Goal: Find specific page/section: Find specific page/section

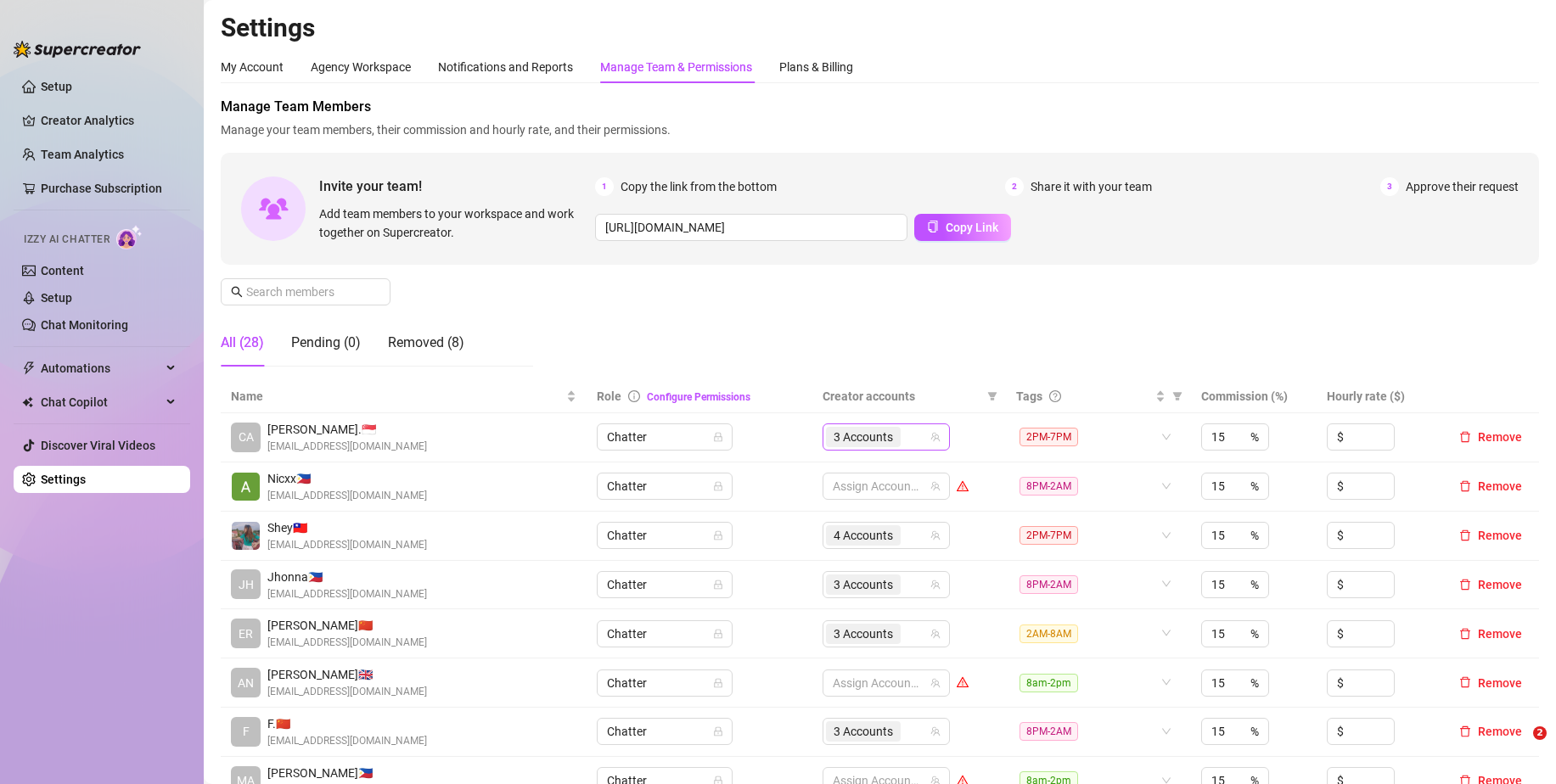
click at [905, 425] on div "3 Accounts" at bounding box center [876, 437] width 103 height 24
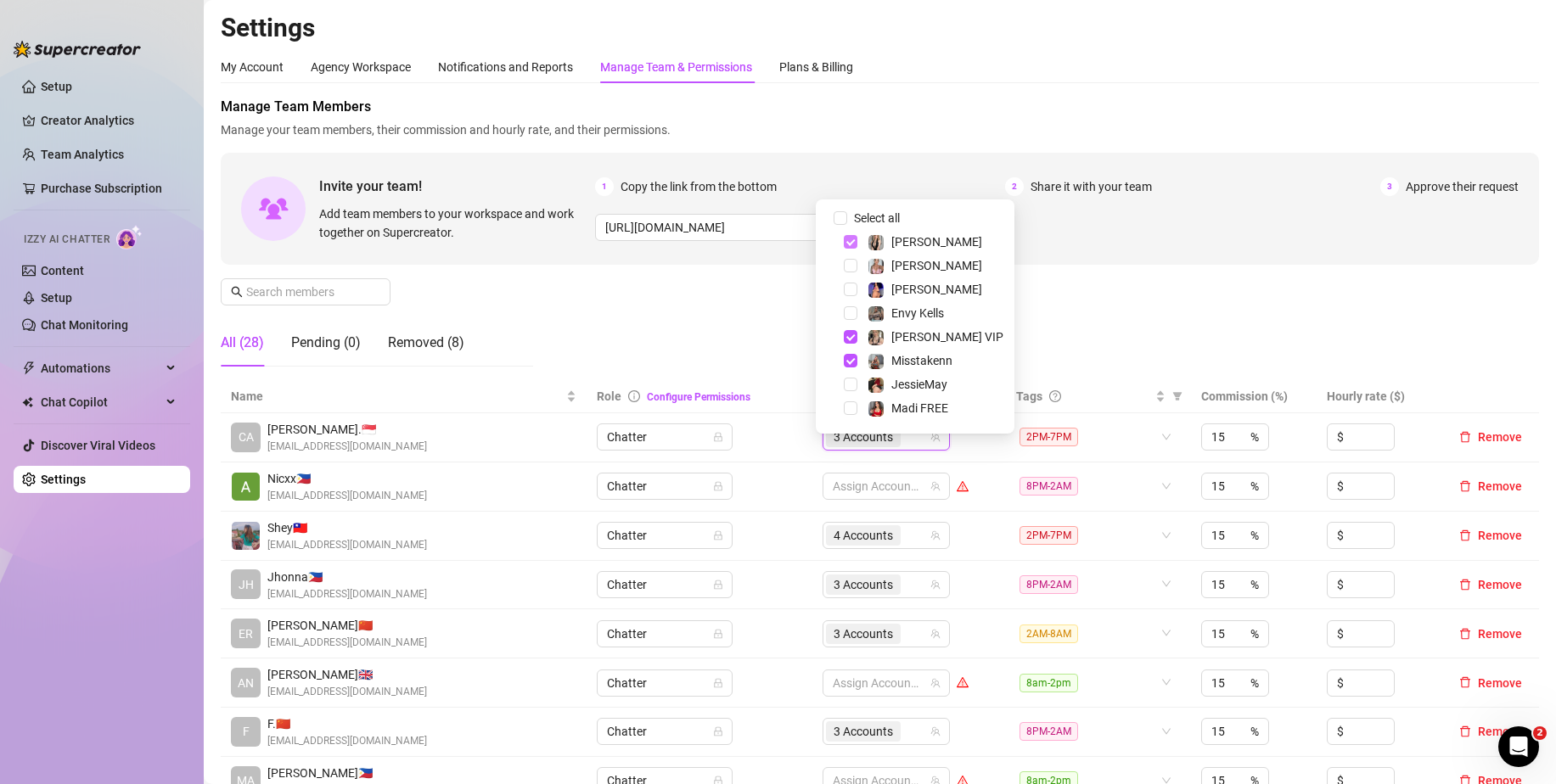
scroll to position [255, 0]
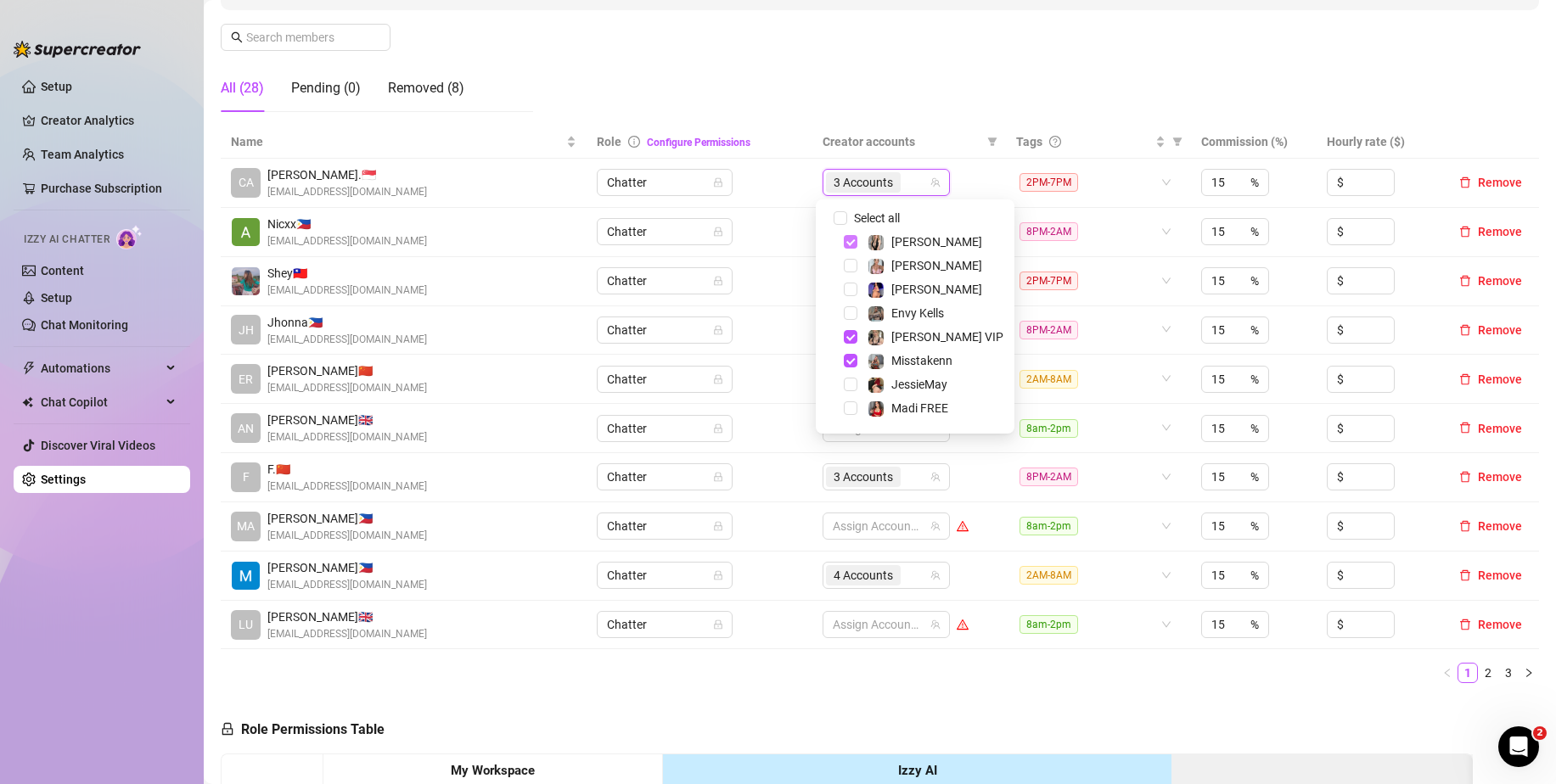
click at [854, 242] on span "Select tree node" at bounding box center [850, 241] width 13 height 13
click at [849, 338] on span "Select tree node" at bounding box center [850, 337] width 13 height 13
click at [847, 359] on span "Select tree node" at bounding box center [850, 360] width 13 height 13
click at [782, 228] on td "Chatter" at bounding box center [699, 233] width 226 height 49
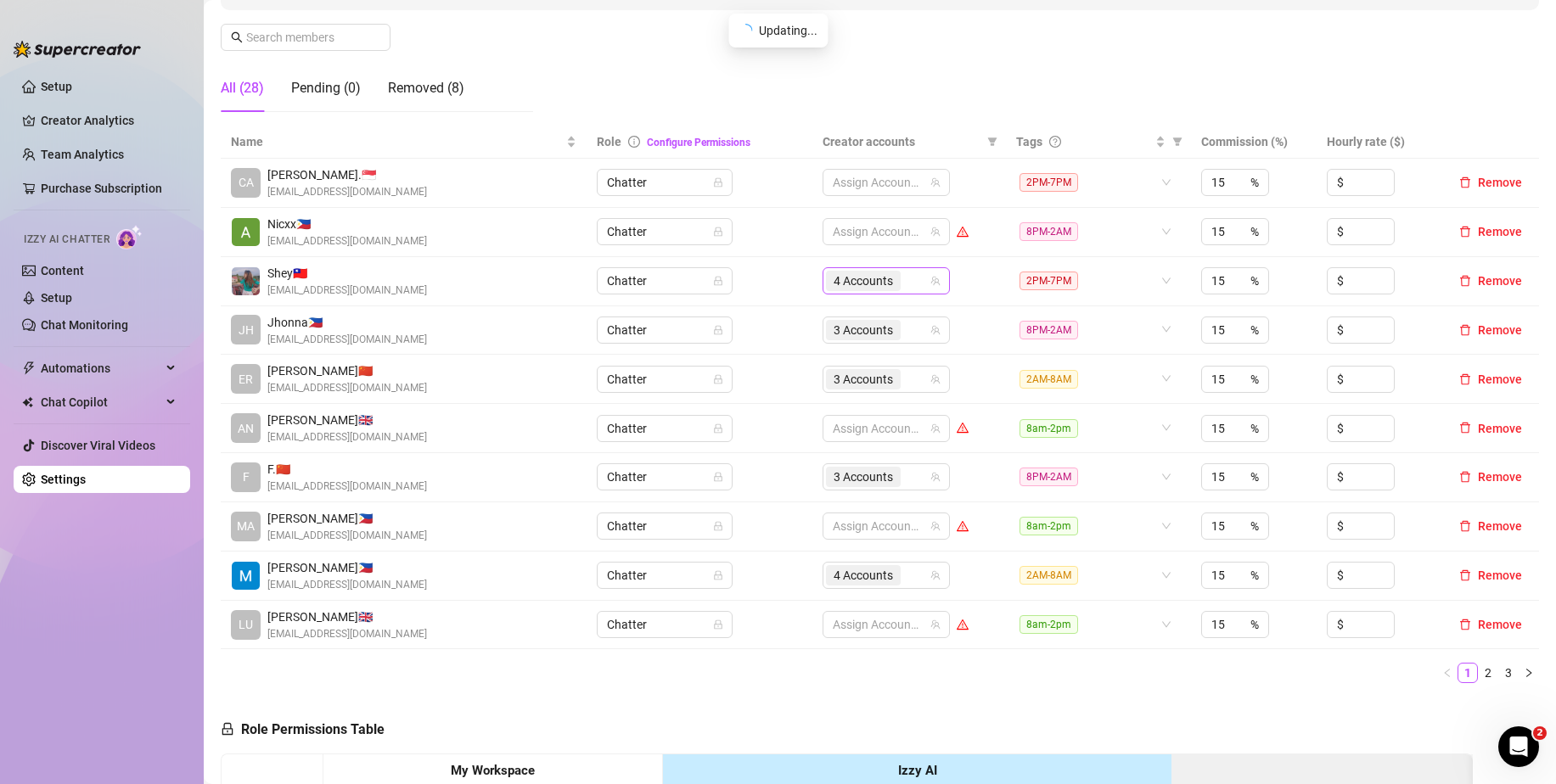
click at [911, 280] on div "4 Accounts" at bounding box center [876, 280] width 103 height 24
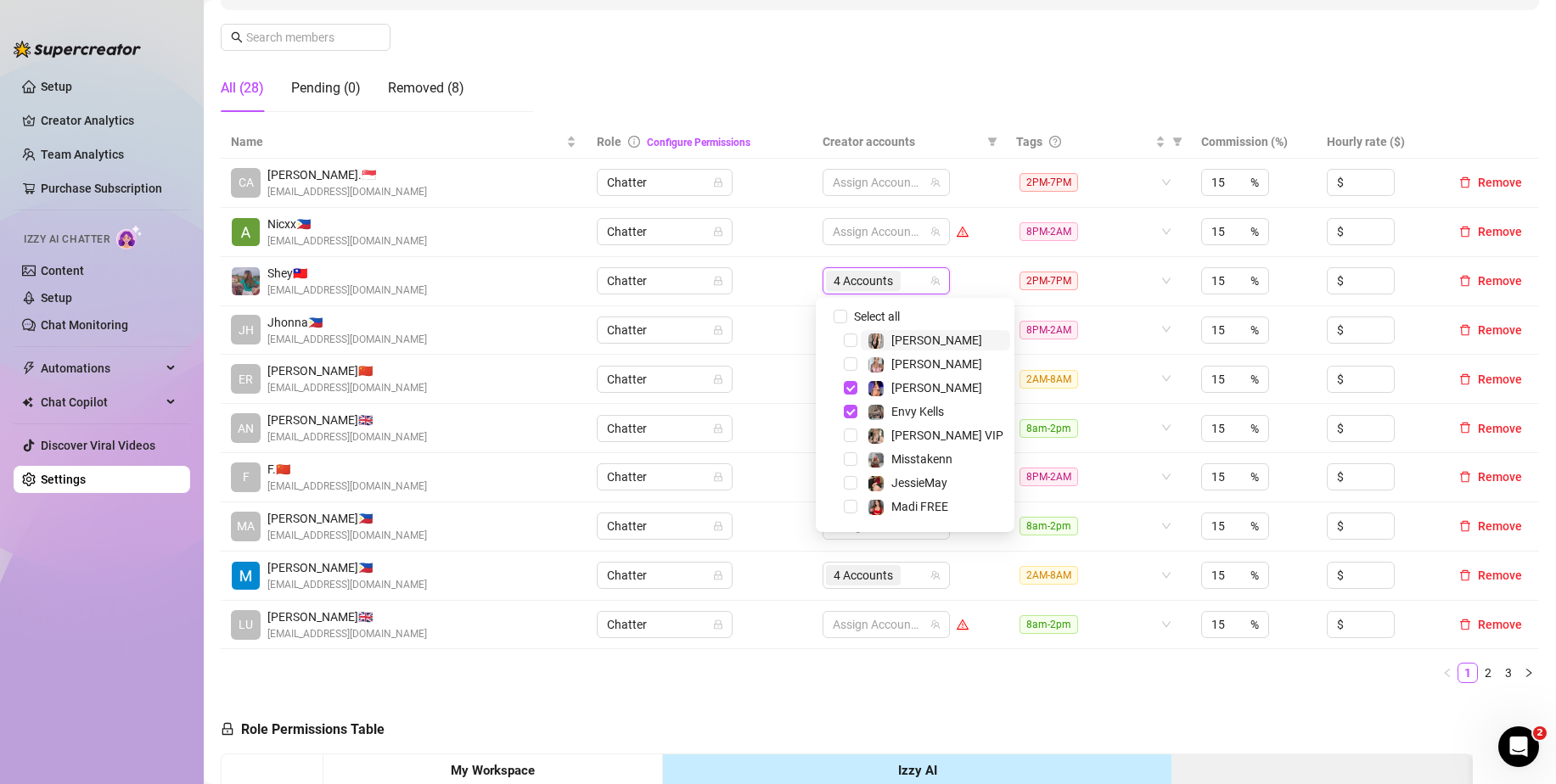
click at [909, 282] on div "4 Accounts" at bounding box center [876, 280] width 103 height 24
click at [849, 386] on span "3 Accounts" at bounding box center [863, 379] width 60 height 18
click at [0, 0] on div "JessieMay" at bounding box center [0, 0] width 0 height 0
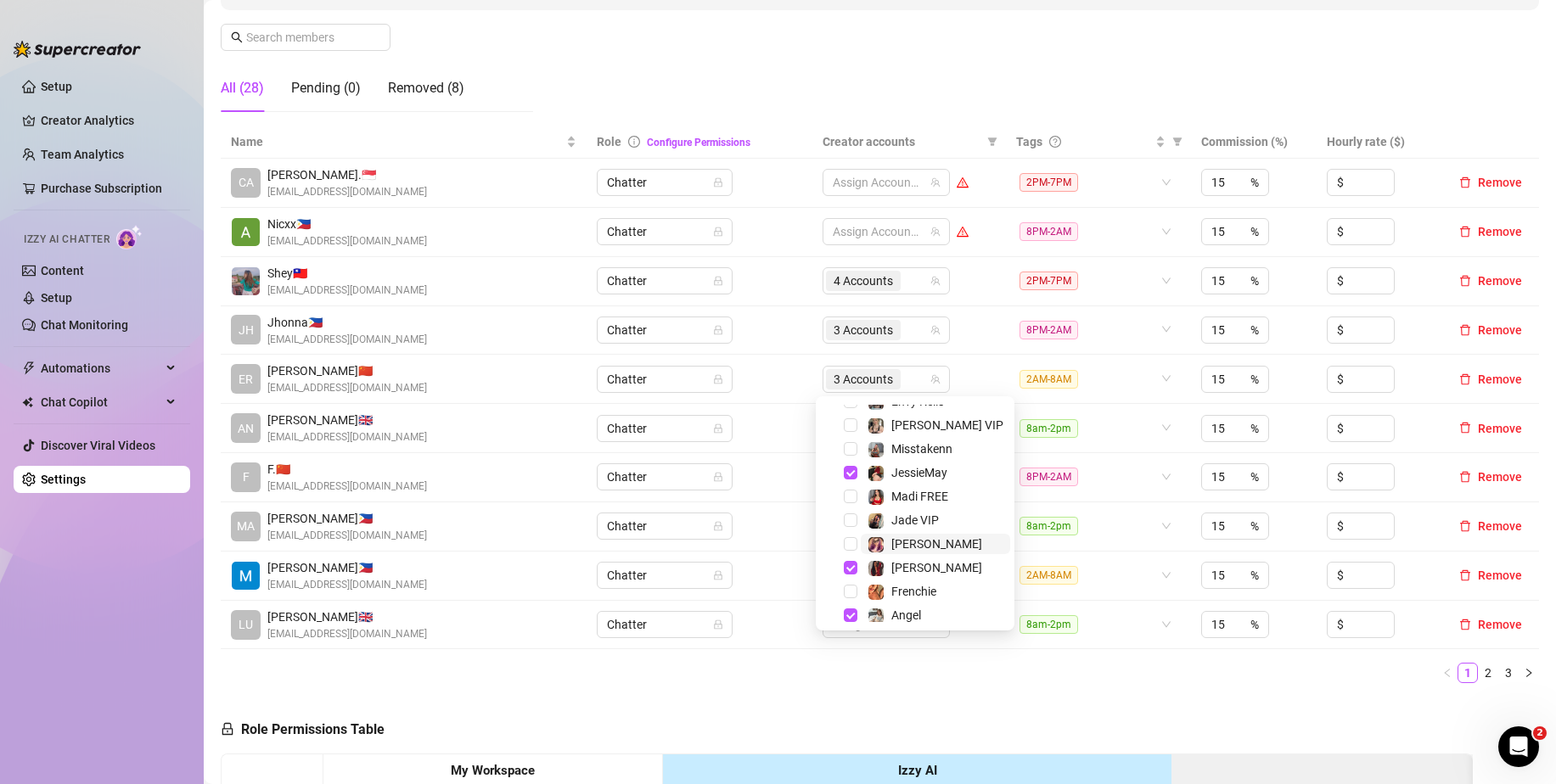
scroll to position [163, 0]
click at [847, 417] on span "Select tree node" at bounding box center [850, 417] width 13 height 13
click at [854, 513] on span "Select tree node" at bounding box center [850, 512] width 13 height 13
click at [852, 555] on span "Select tree node" at bounding box center [850, 560] width 13 height 13
click at [771, 367] on td "Chatter" at bounding box center [699, 380] width 226 height 49
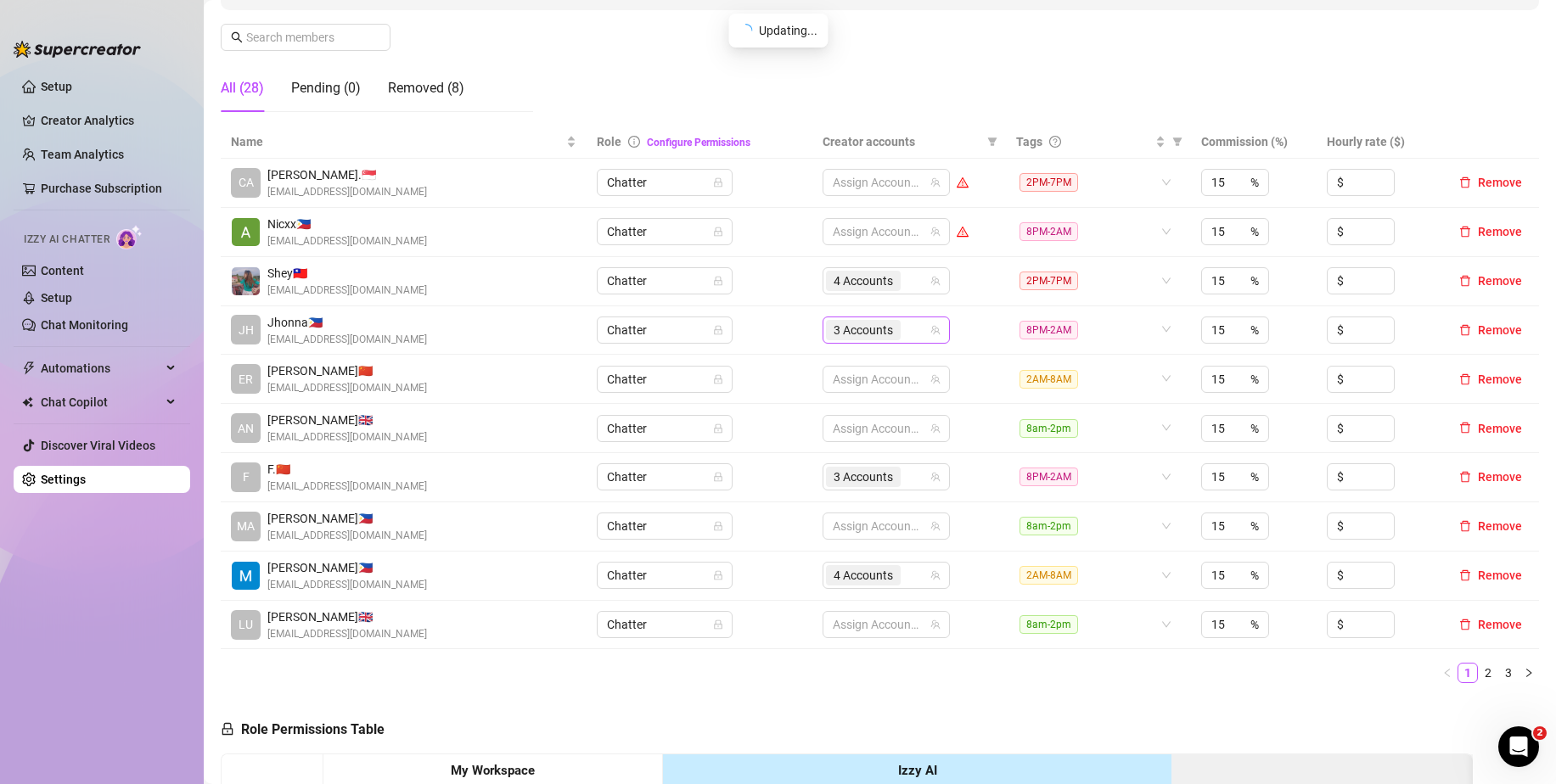
click at [905, 329] on div "3 Accounts" at bounding box center [876, 330] width 103 height 24
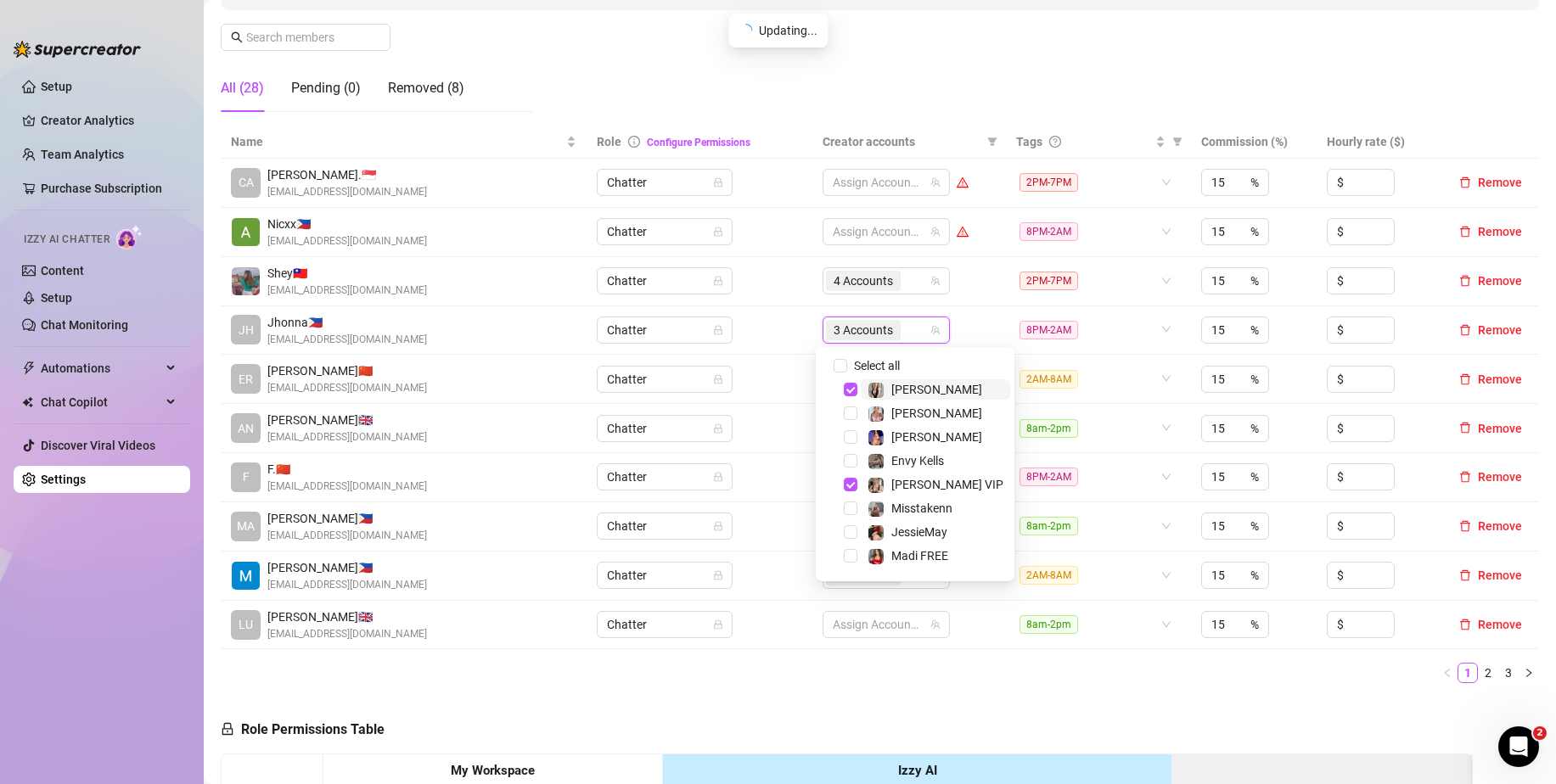
click at [850, 390] on span "Select tree node" at bounding box center [850, 388] width 13 height 13
click at [853, 483] on span "Select tree node" at bounding box center [850, 484] width 13 height 13
click at [848, 461] on span "Select tree node" at bounding box center [850, 463] width 13 height 13
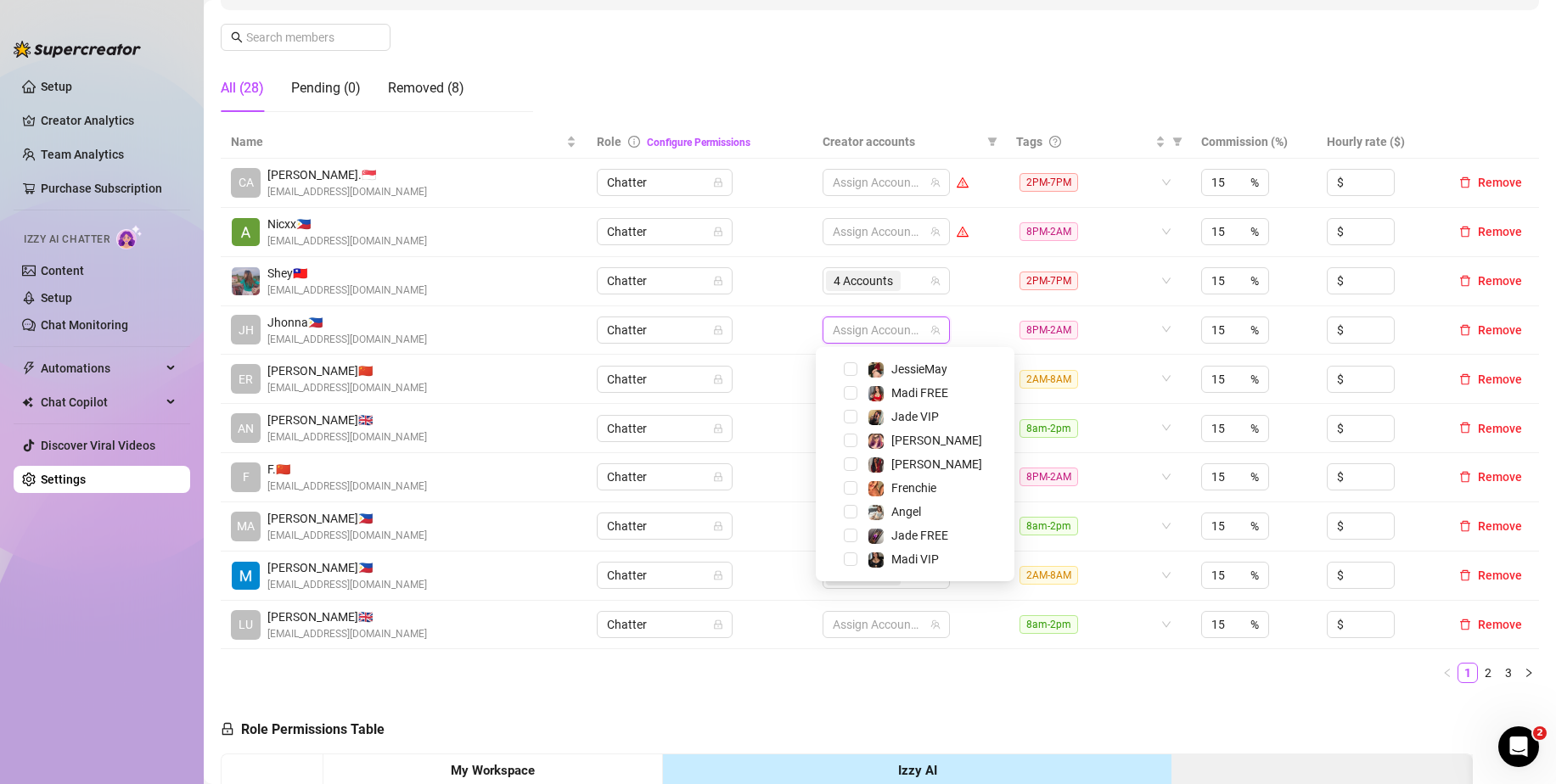
click at [769, 317] on td "Chatter" at bounding box center [699, 331] width 226 height 49
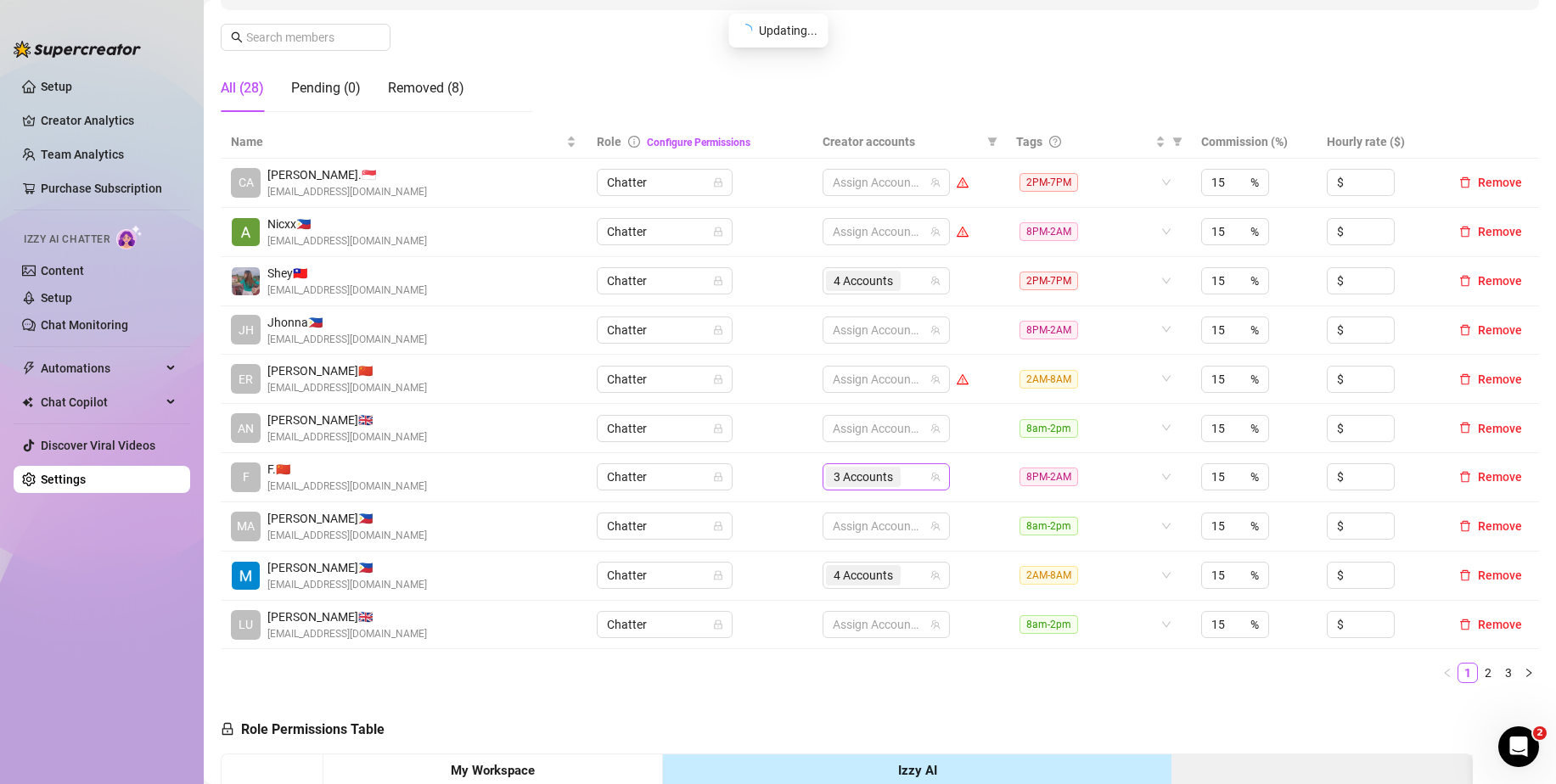
click at [904, 479] on input "search" at bounding box center [905, 476] width 4 height 20
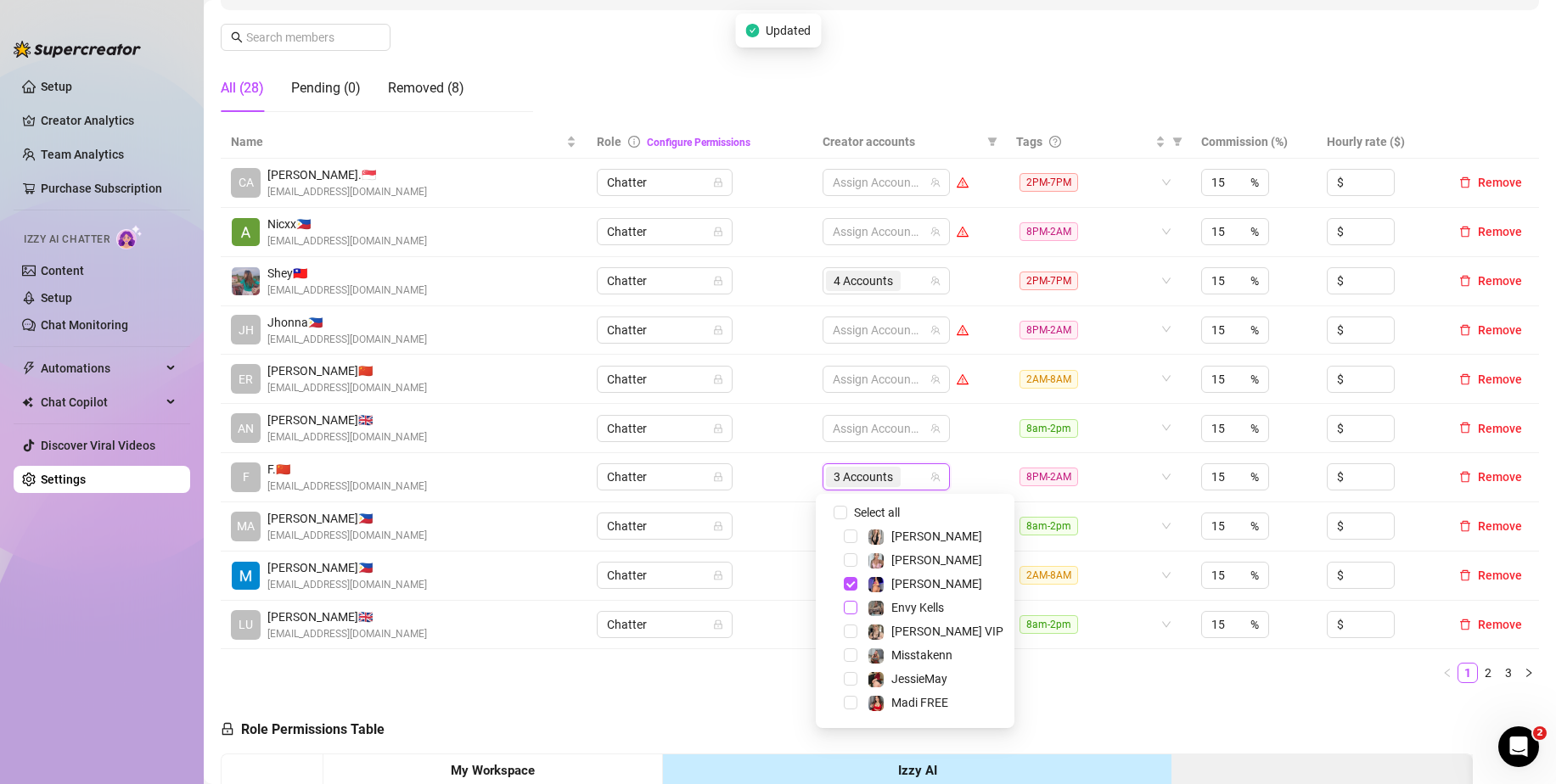
click at [854, 582] on span "Select tree node" at bounding box center [850, 583] width 13 height 13
click at [851, 583] on span "Select tree node" at bounding box center [850, 586] width 13 height 13
click at [847, 660] on span "Select tree node" at bounding box center [850, 657] width 13 height 13
click at [789, 485] on td "Chatter" at bounding box center [699, 478] width 226 height 49
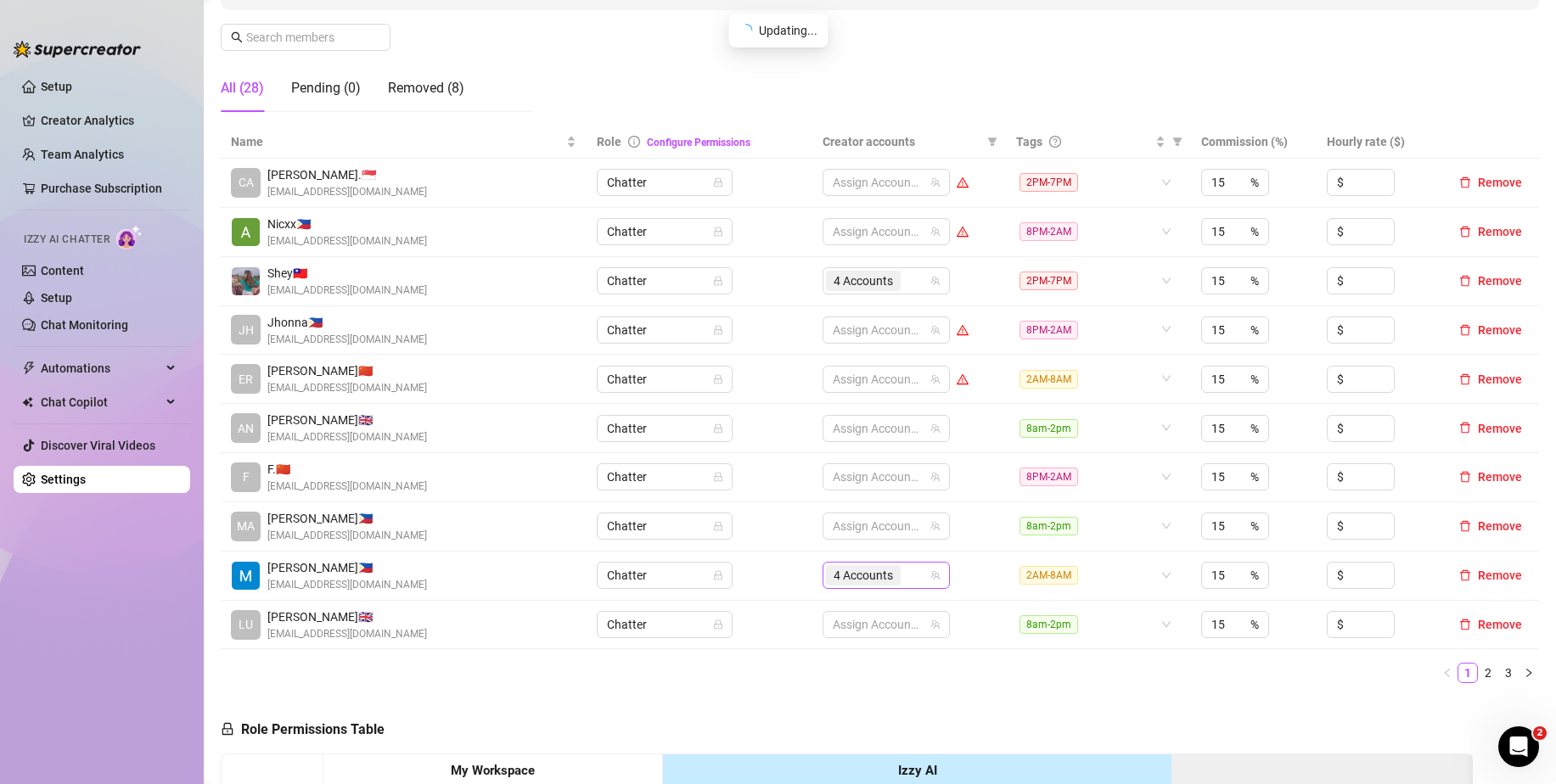
click at [906, 578] on div "4 Accounts" at bounding box center [876, 575] width 103 height 24
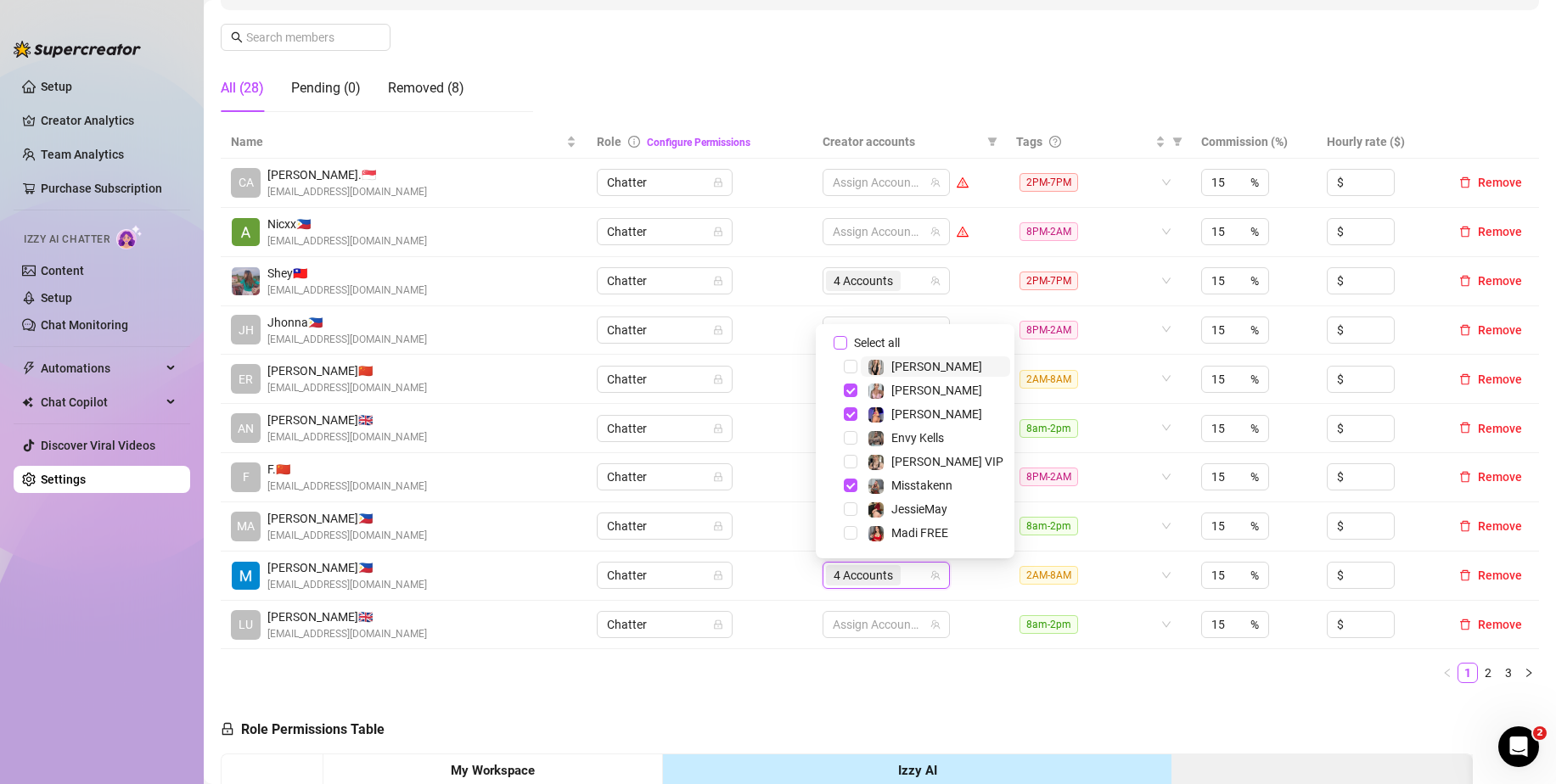
click at [848, 389] on span "Select tree node" at bounding box center [850, 389] width 13 height 13
click at [853, 412] on span "Select tree node" at bounding box center [850, 413] width 13 height 13
click at [844, 483] on span "Select tree node" at bounding box center [850, 485] width 13 height 13
click at [849, 396] on span "Select tree node" at bounding box center [850, 393] width 13 height 13
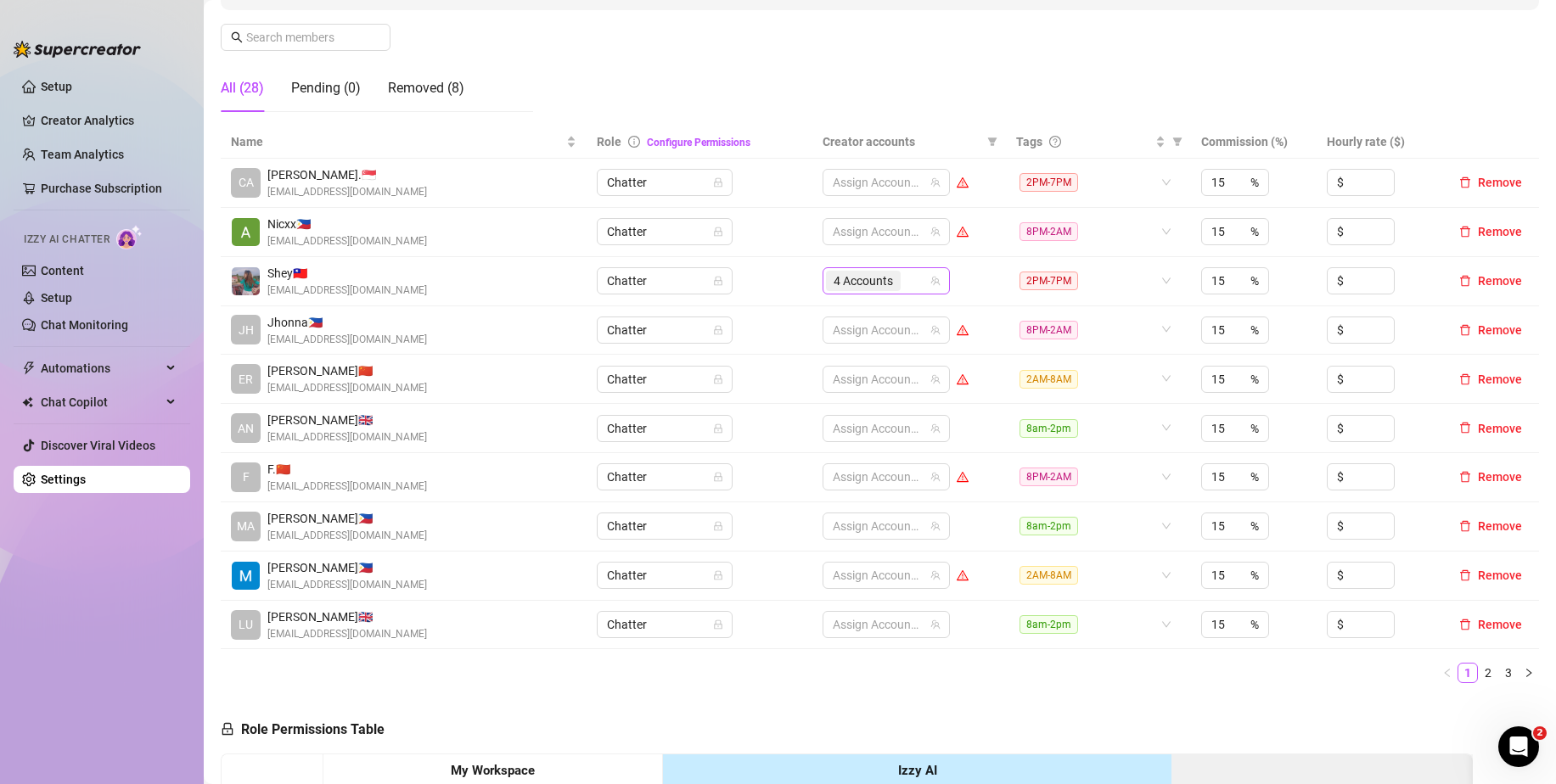
click at [905, 277] on div "4 Accounts" at bounding box center [876, 280] width 103 height 24
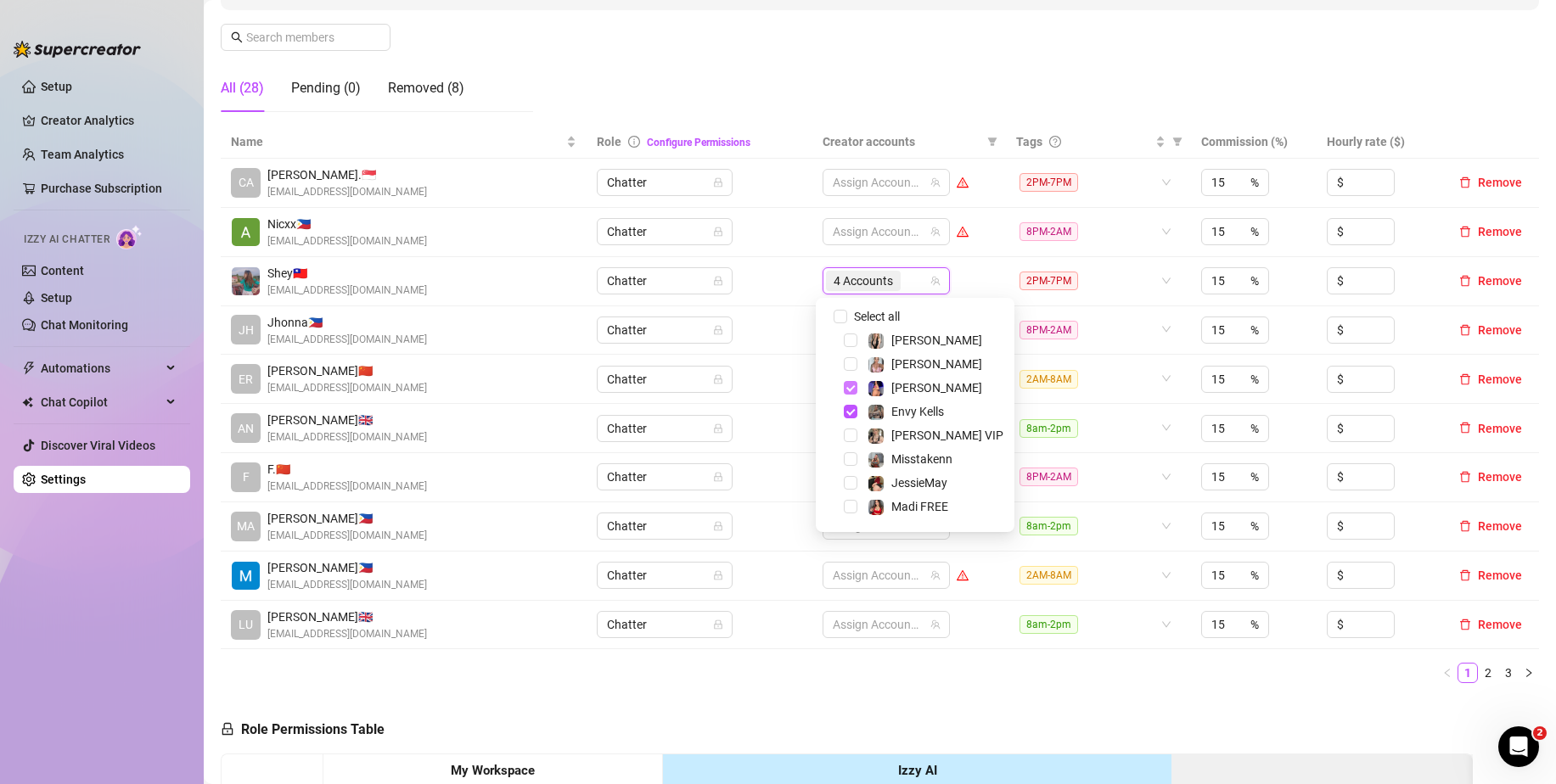
click at [849, 386] on span "Select tree node" at bounding box center [850, 387] width 13 height 13
click at [847, 414] on span "Select tree node" at bounding box center [850, 411] width 13 height 13
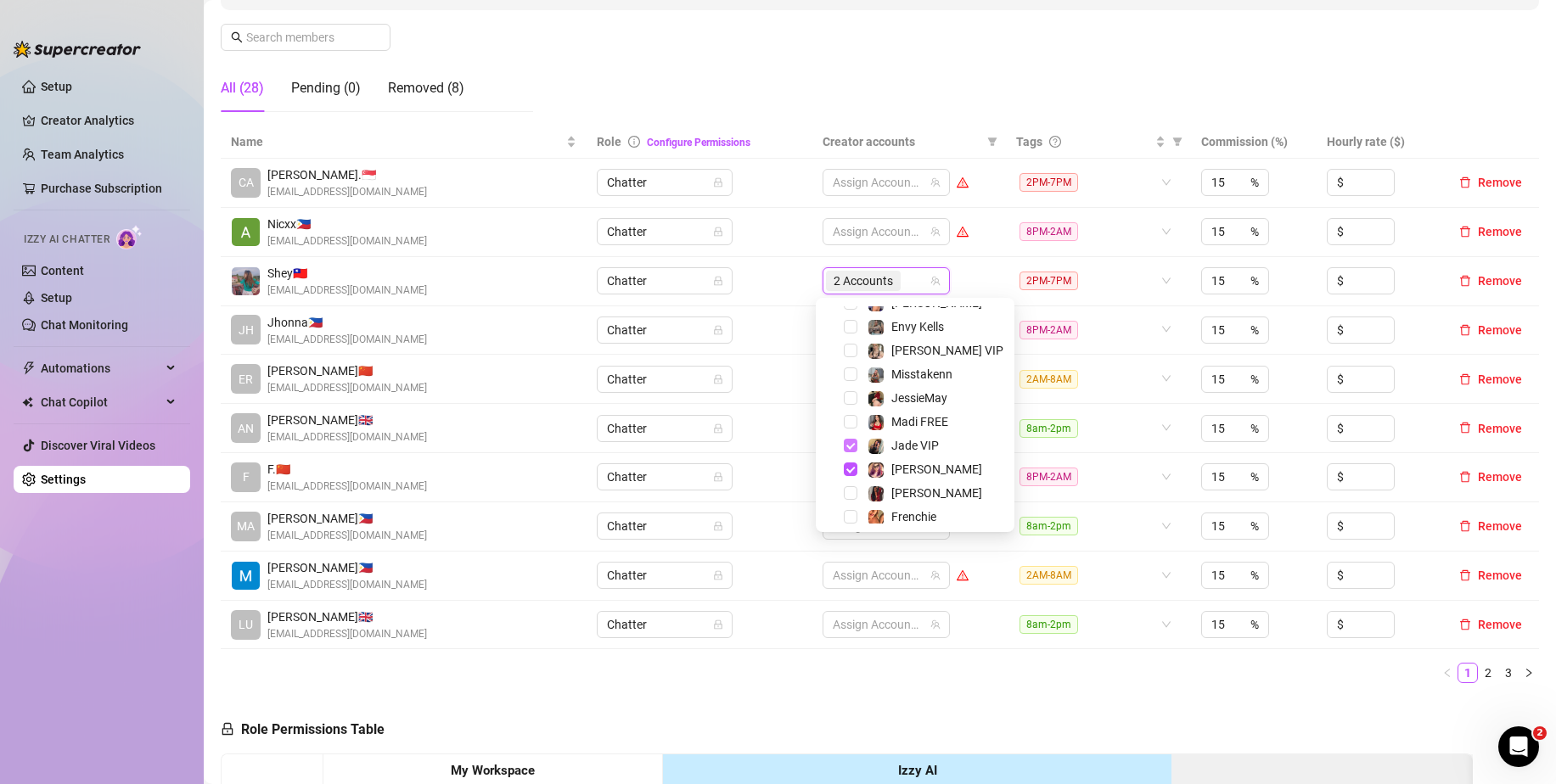
click at [847, 446] on span "Select tree node" at bounding box center [850, 445] width 13 height 13
click at [848, 472] on span "Select tree node" at bounding box center [850, 468] width 13 height 13
click at [839, 671] on ul "1 2 3" at bounding box center [879, 672] width 1318 height 20
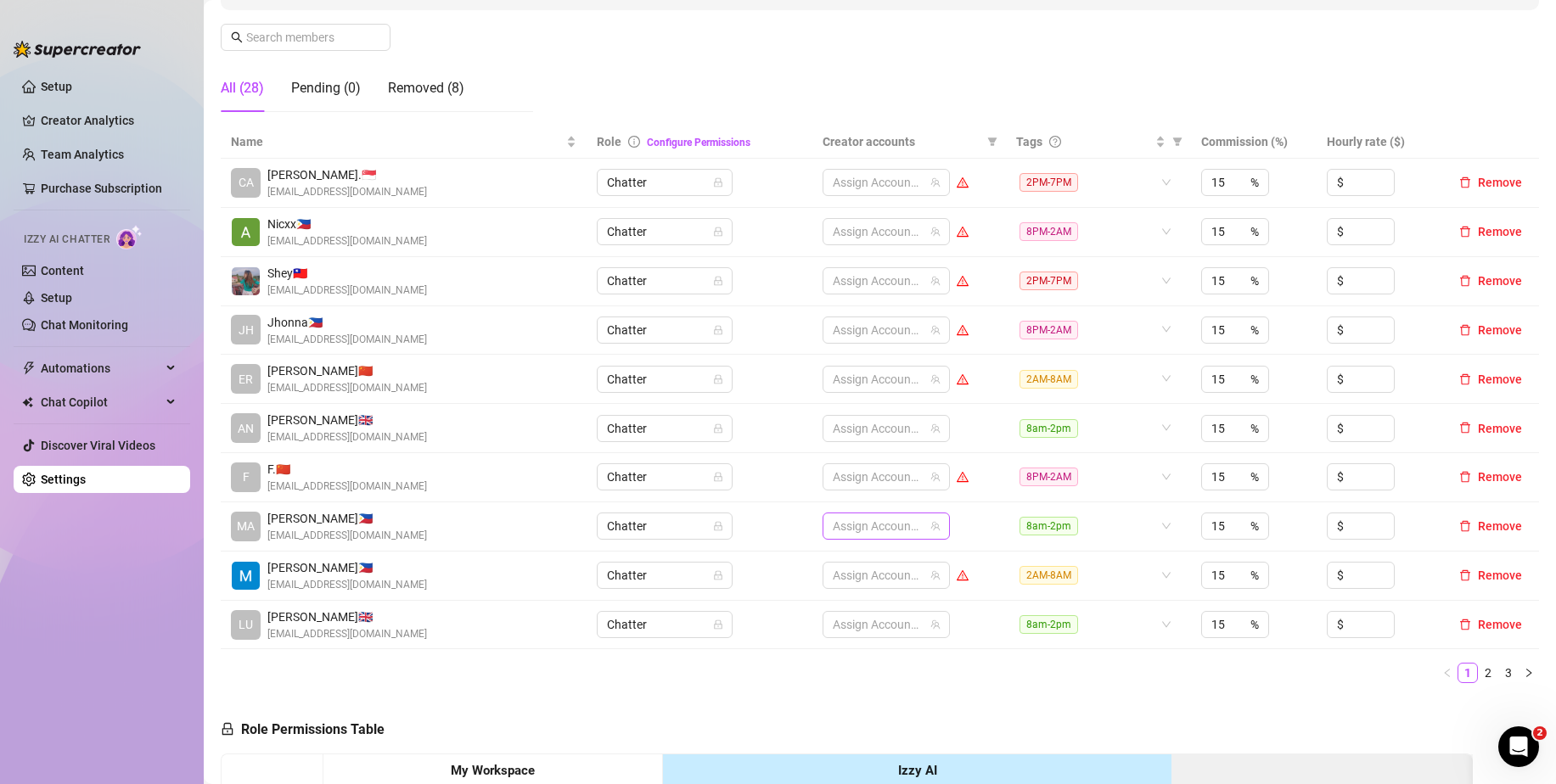
click at [871, 539] on div "Assign Accounts" at bounding box center [885, 526] width 127 height 27
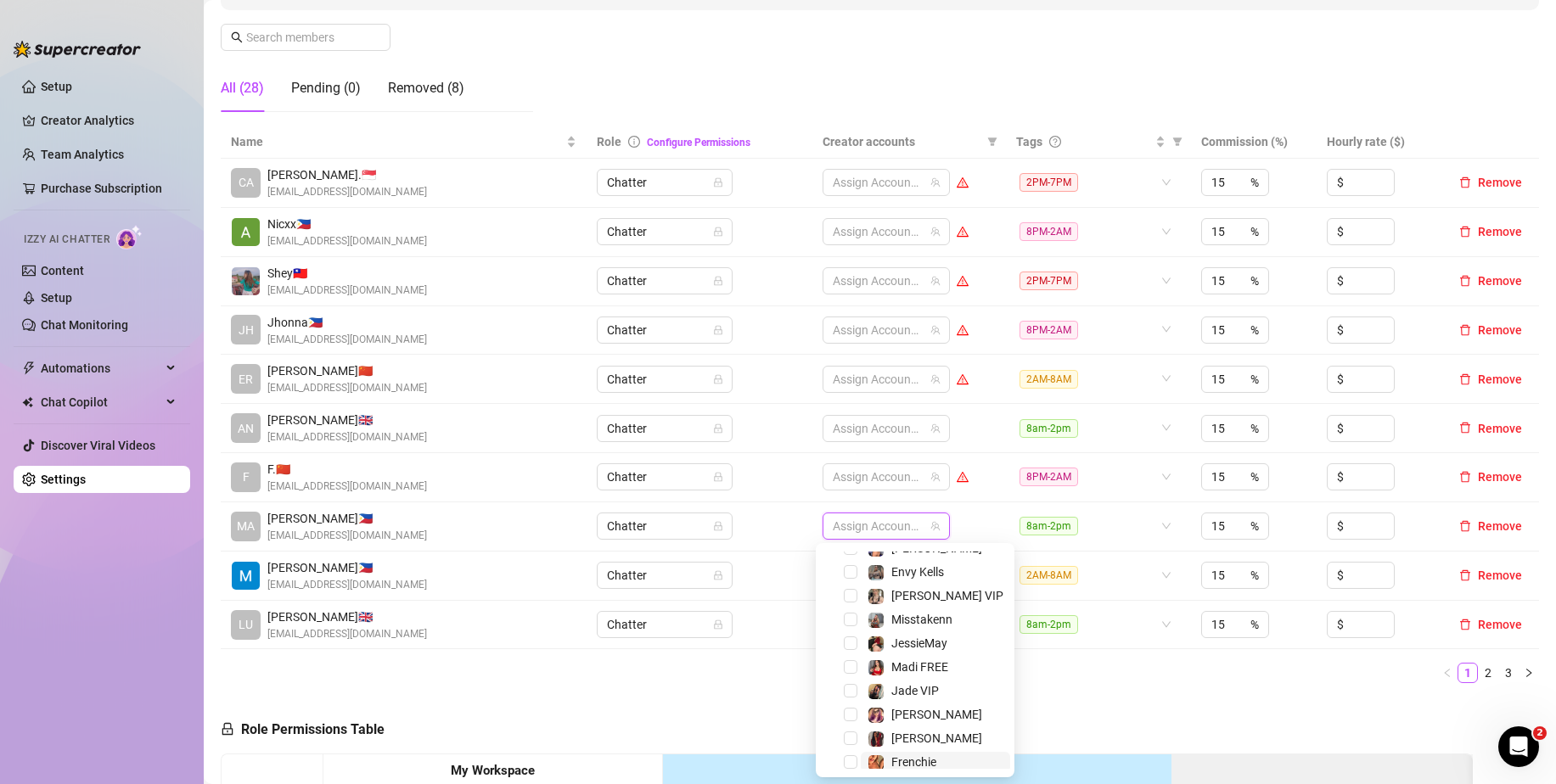
scroll to position [163, 0]
click at [849, 687] on span "Select tree node" at bounding box center [850, 683] width 13 height 13
click at [847, 563] on span "Select tree node" at bounding box center [850, 564] width 13 height 13
click at [854, 754] on span "Select tree node" at bounding box center [850, 755] width 13 height 13
click at [1117, 687] on div "Name Role Configure Permissions Creator accounts Tags Commission (%) Hourly rat…" at bounding box center [879, 411] width 1318 height 571
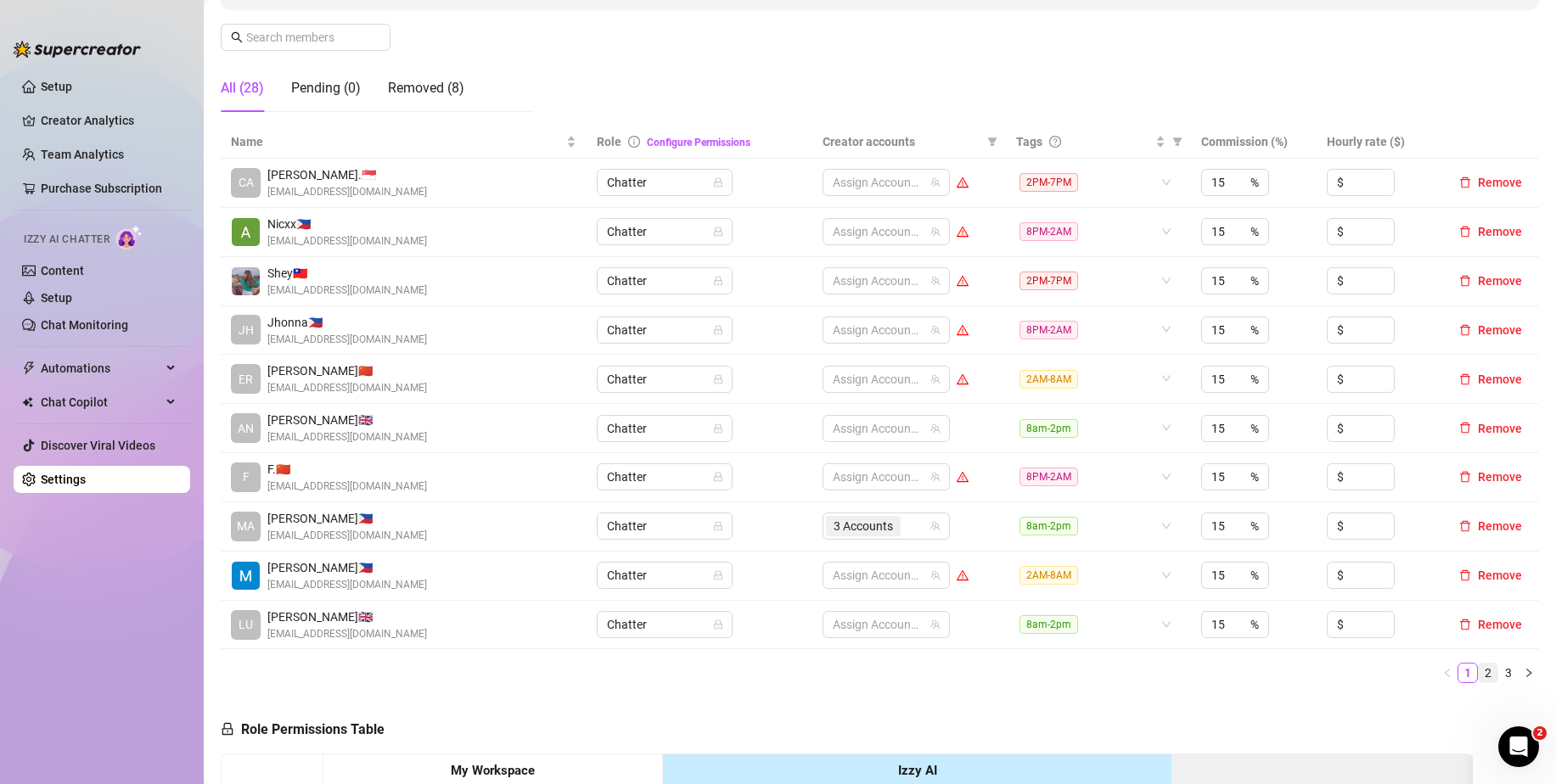
click at [1479, 671] on link "2" at bounding box center [1487, 672] width 18 height 18
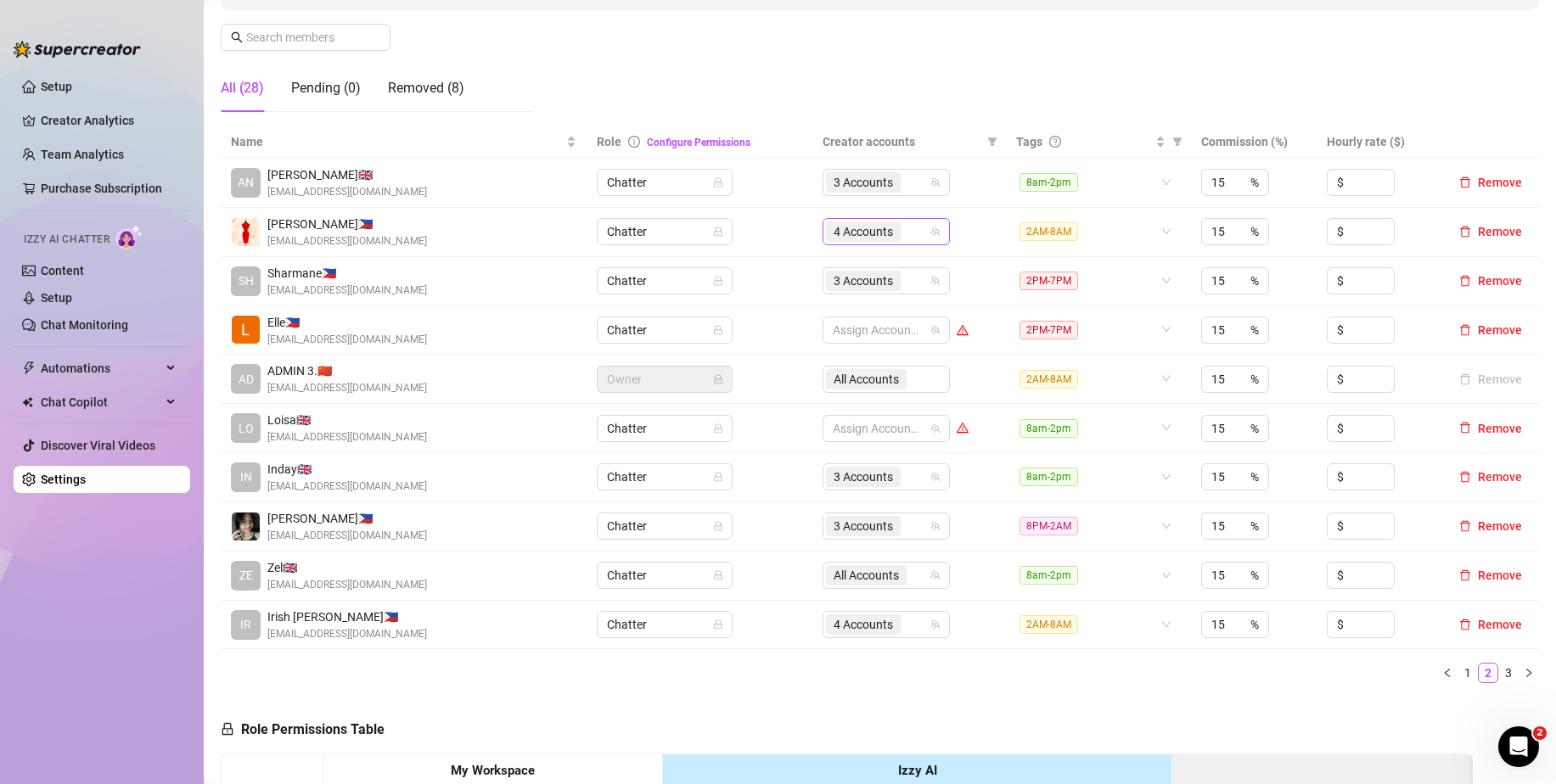
click at [909, 230] on div "4 Accounts" at bounding box center [876, 231] width 103 height 24
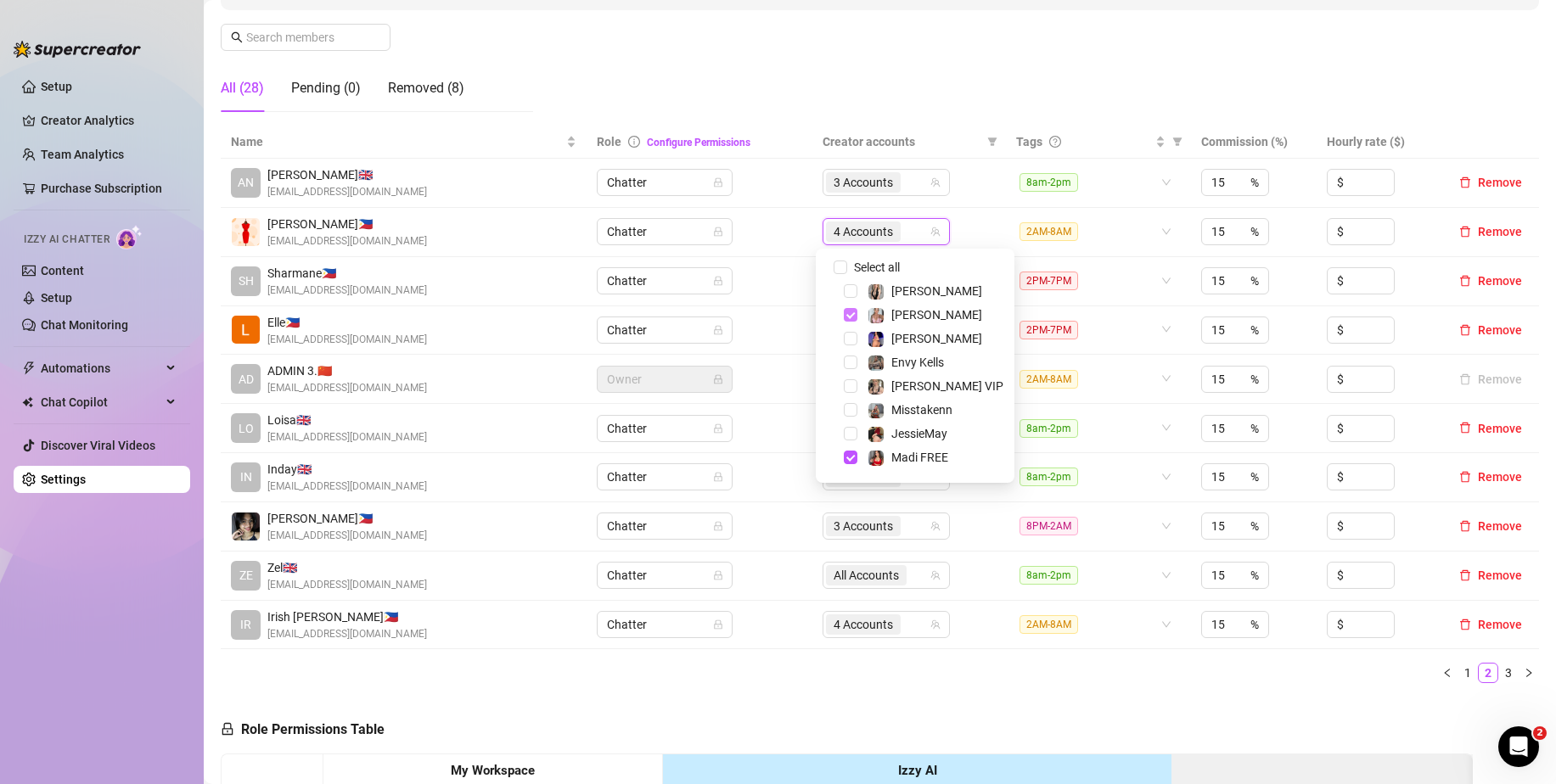
click at [854, 314] on span "Select tree node" at bounding box center [850, 314] width 13 height 13
click at [852, 453] on span "Select tree node" at bounding box center [850, 457] width 13 height 13
click at [849, 405] on div "Angel" at bounding box center [915, 413] width 190 height 20
click at [851, 457] on span "Select tree node" at bounding box center [850, 461] width 13 height 13
click at [851, 417] on span "Select tree node" at bounding box center [850, 412] width 13 height 13
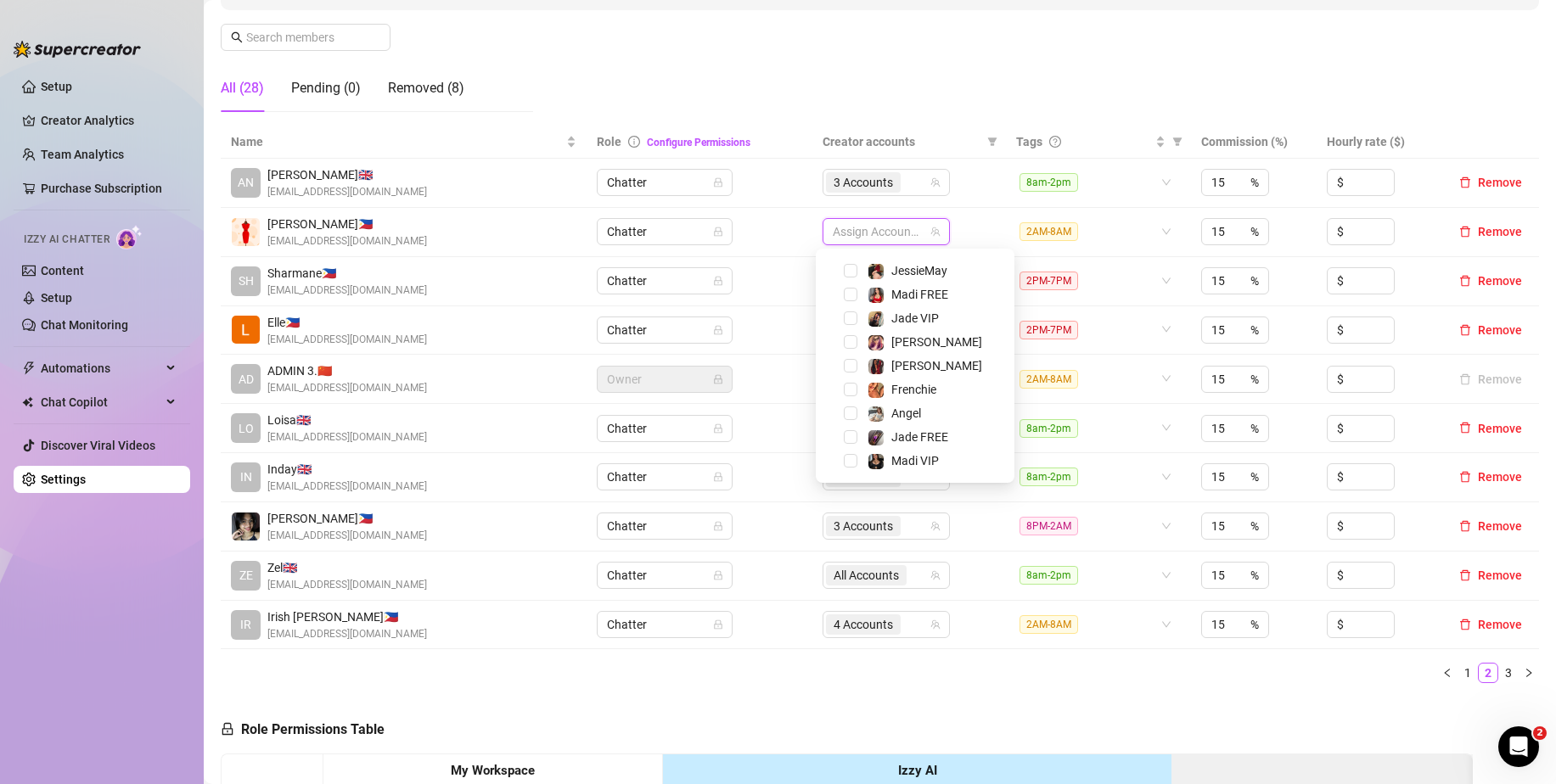
click at [777, 274] on td "Chatter" at bounding box center [699, 282] width 226 height 49
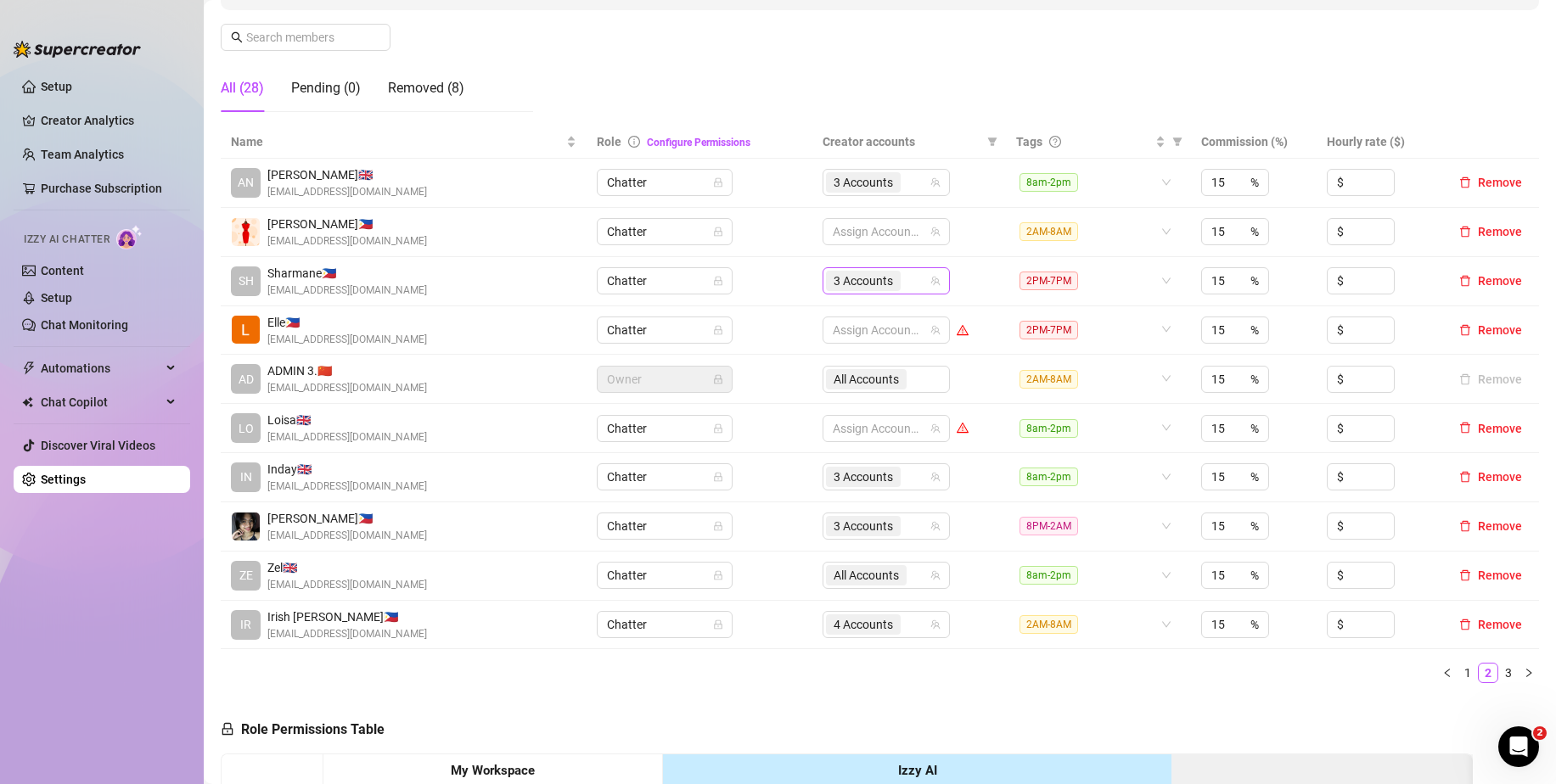
click at [906, 282] on div "3 Accounts" at bounding box center [876, 280] width 103 height 24
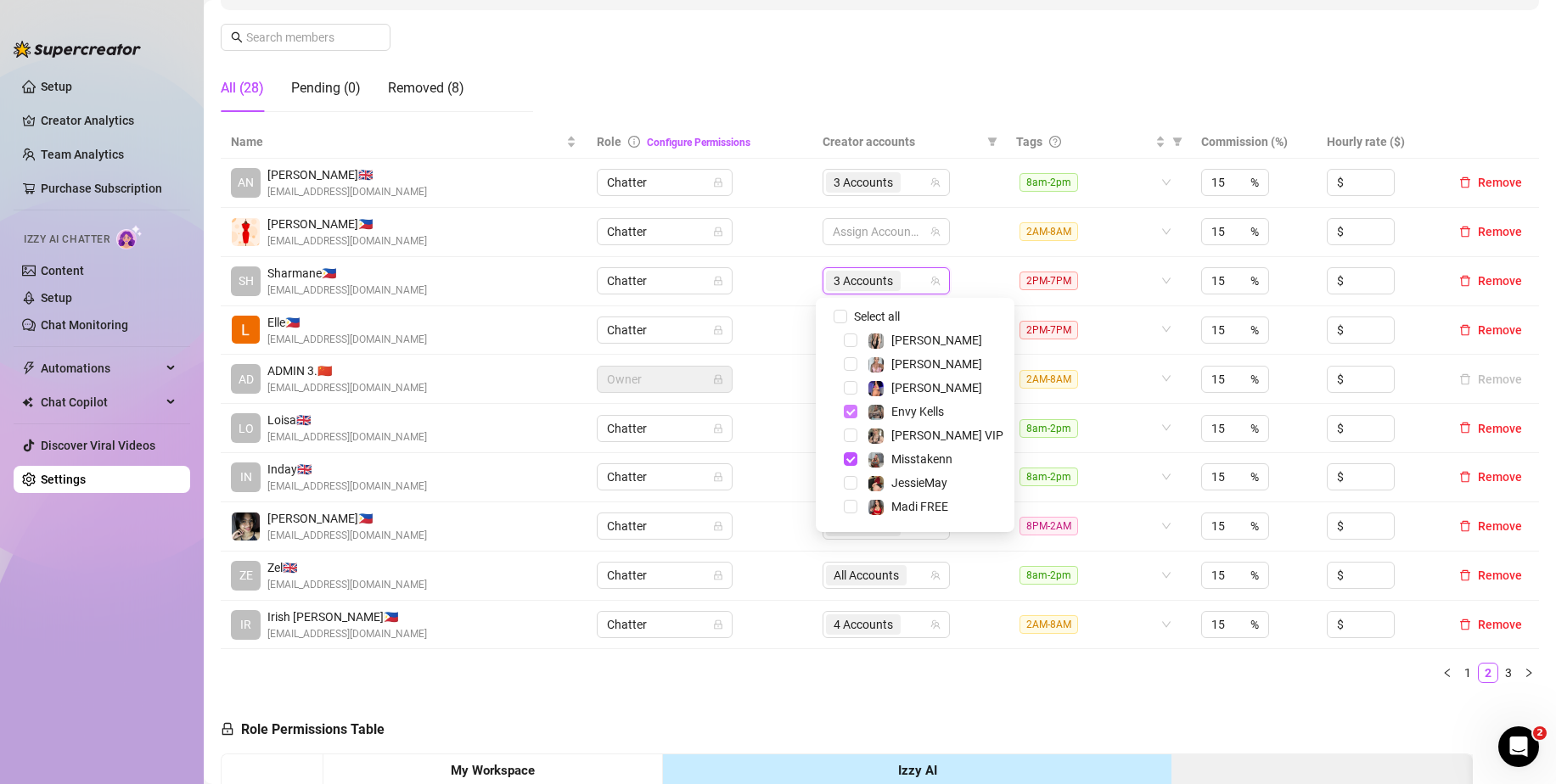
click at [847, 409] on span "Select tree node" at bounding box center [850, 411] width 13 height 13
click at [851, 459] on span "Select tree node" at bounding box center [850, 459] width 13 height 13
click at [850, 435] on span "Select tree node" at bounding box center [850, 438] width 13 height 13
click at [773, 320] on td "Chatter" at bounding box center [699, 331] width 226 height 49
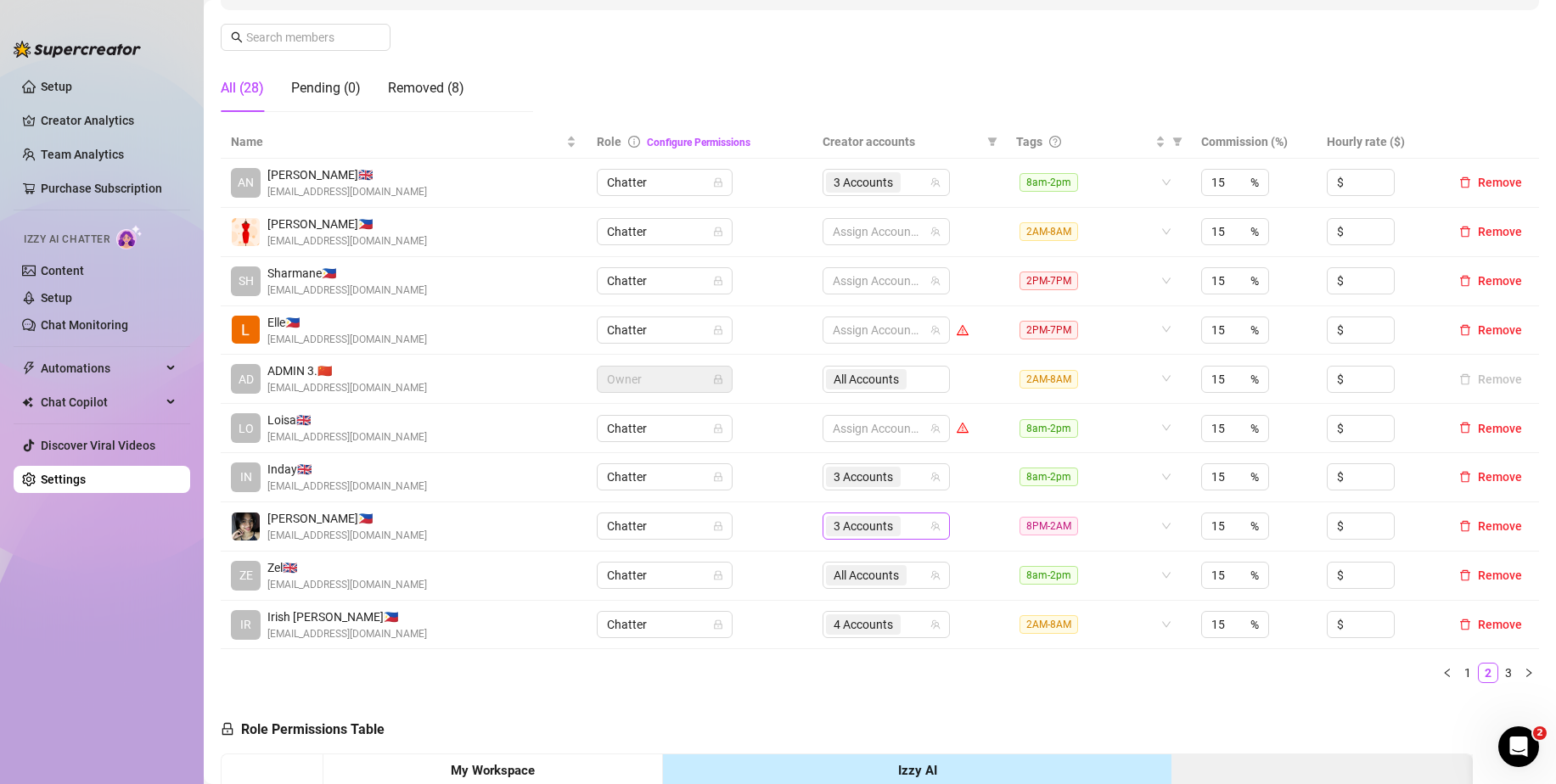
click at [912, 522] on div "3 Accounts" at bounding box center [876, 526] width 103 height 24
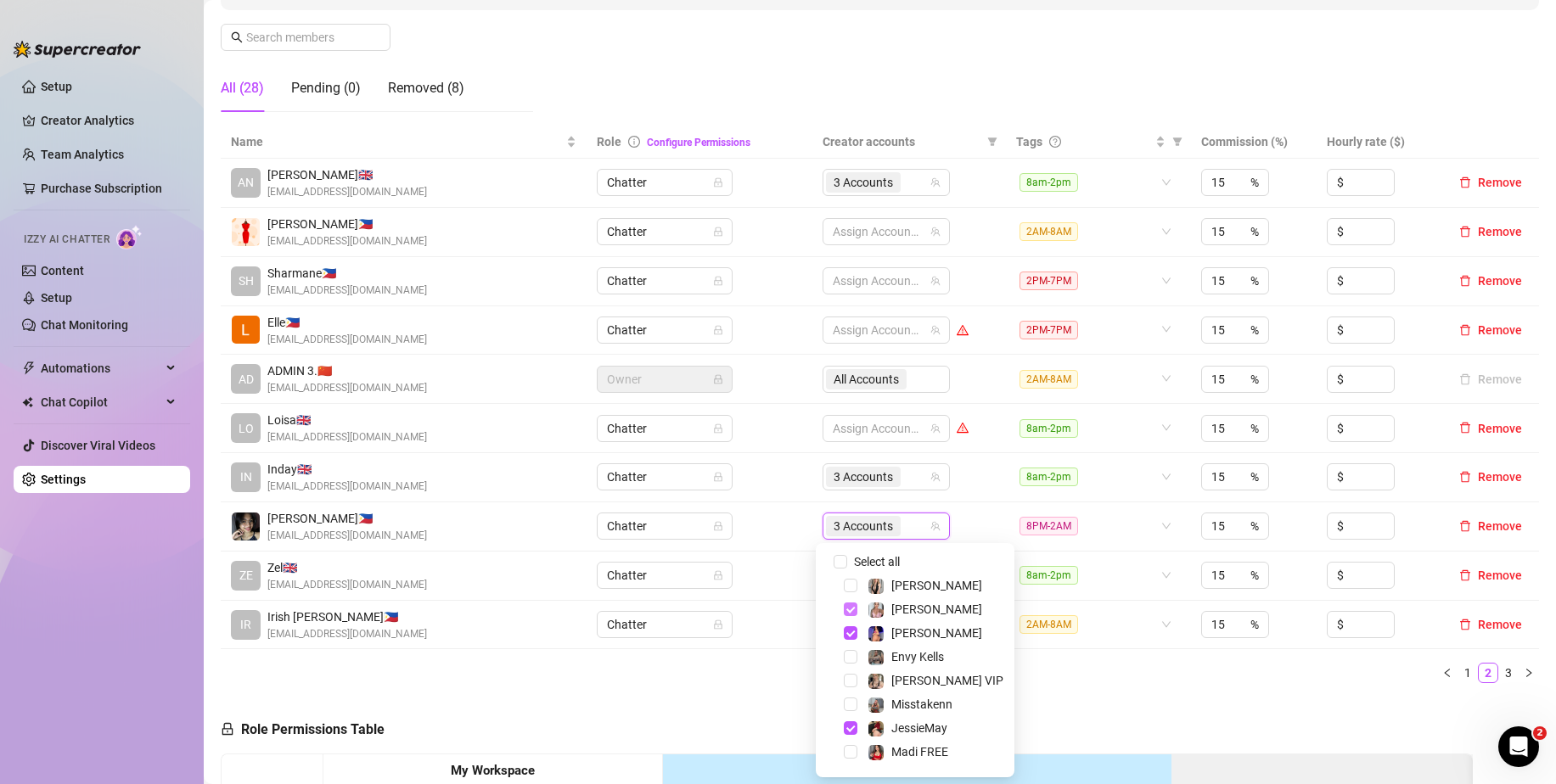
click at [853, 612] on span "Select tree node" at bounding box center [850, 608] width 13 height 13
click at [855, 633] on span "Select tree node" at bounding box center [850, 632] width 13 height 13
click at [851, 566] on span "Select tree node" at bounding box center [850, 564] width 13 height 13
drag, startPoint x: 1063, startPoint y: 687, endPoint x: 1042, endPoint y: 655, distance: 38.3
click at [1063, 688] on div "Name Role Configure Permissions Creator accounts Tags Commission (%) Hourly rat…" at bounding box center [879, 411] width 1318 height 571
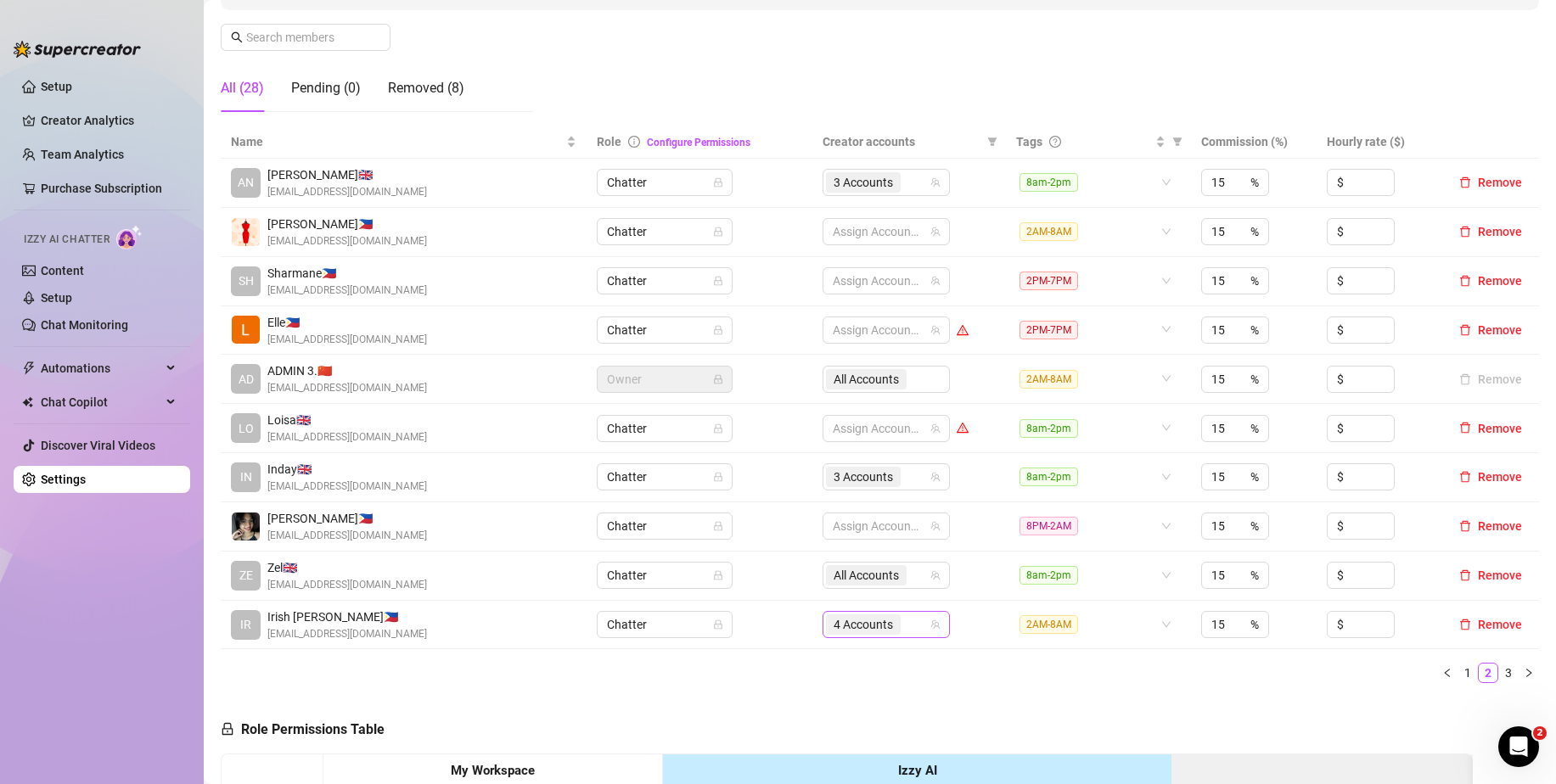
click at [913, 622] on div "4 Accounts" at bounding box center [876, 624] width 103 height 24
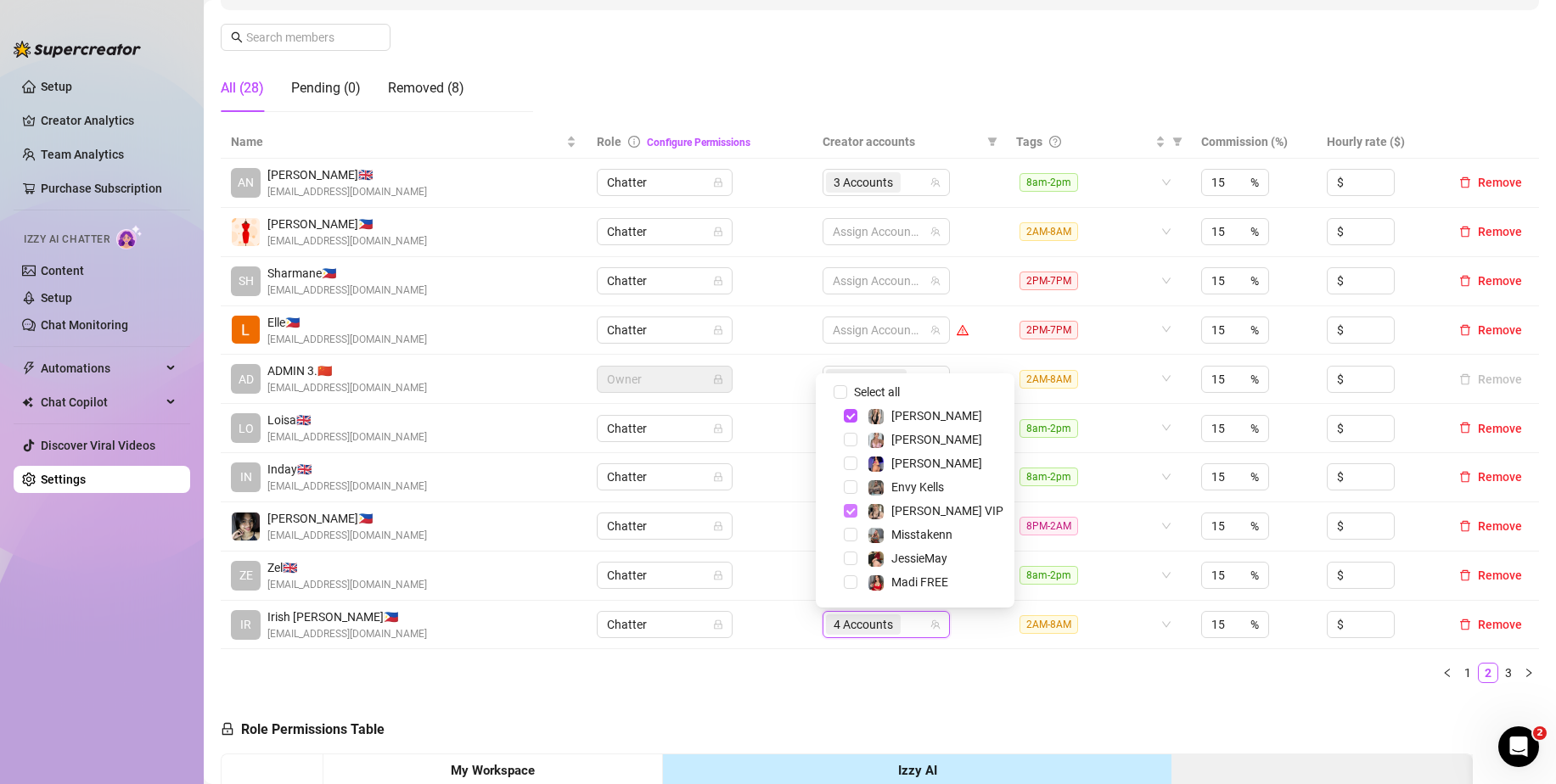
click at [847, 512] on span "Select tree node" at bounding box center [850, 510] width 13 height 13
click at [839, 413] on div "[PERSON_NAME]" at bounding box center [915, 415] width 190 height 20
click at [846, 418] on span "Select tree node" at bounding box center [850, 415] width 13 height 13
click at [851, 466] on span "Select tree node" at bounding box center [850, 466] width 13 height 13
click at [853, 512] on span "Select tree node" at bounding box center [850, 513] width 13 height 13
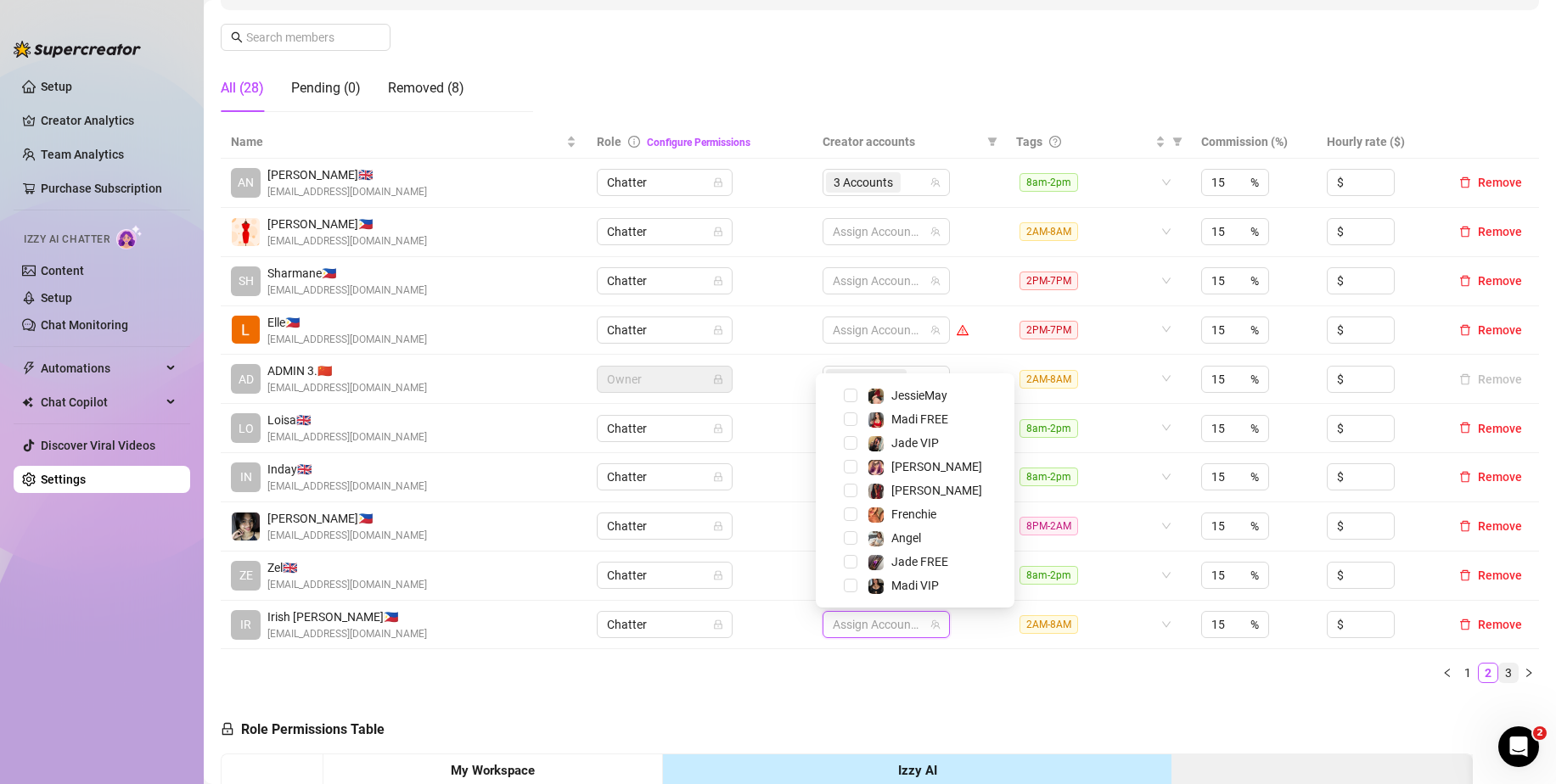
click at [1499, 673] on link "3" at bounding box center [1508, 672] width 18 height 18
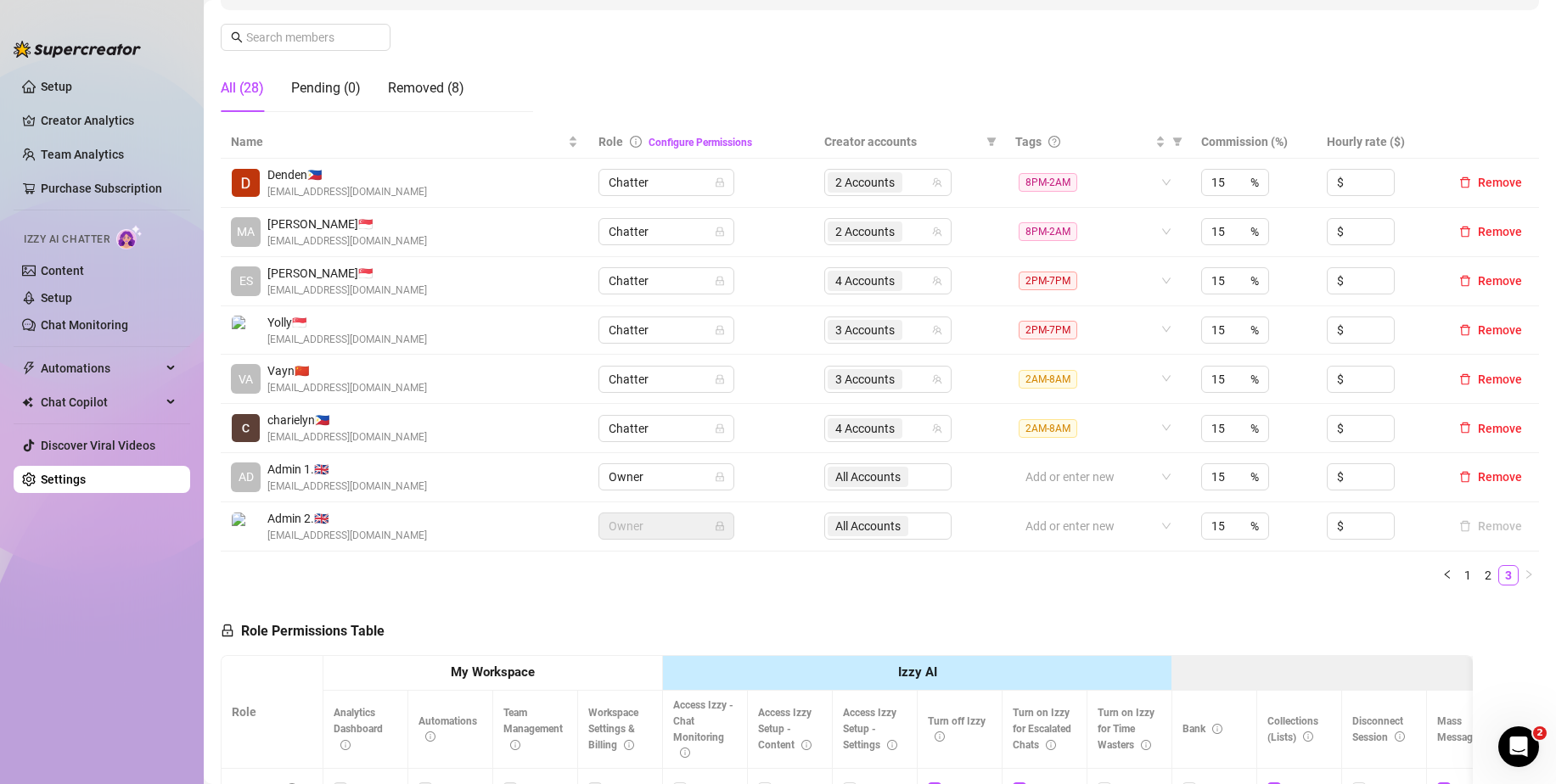
click at [857, 598] on div "Name Role Configure Permissions Creator accounts Tags Commission (%) Hourly rat…" at bounding box center [879, 362] width 1318 height 474
click at [909, 177] on div "2 Accounts" at bounding box center [878, 182] width 103 height 24
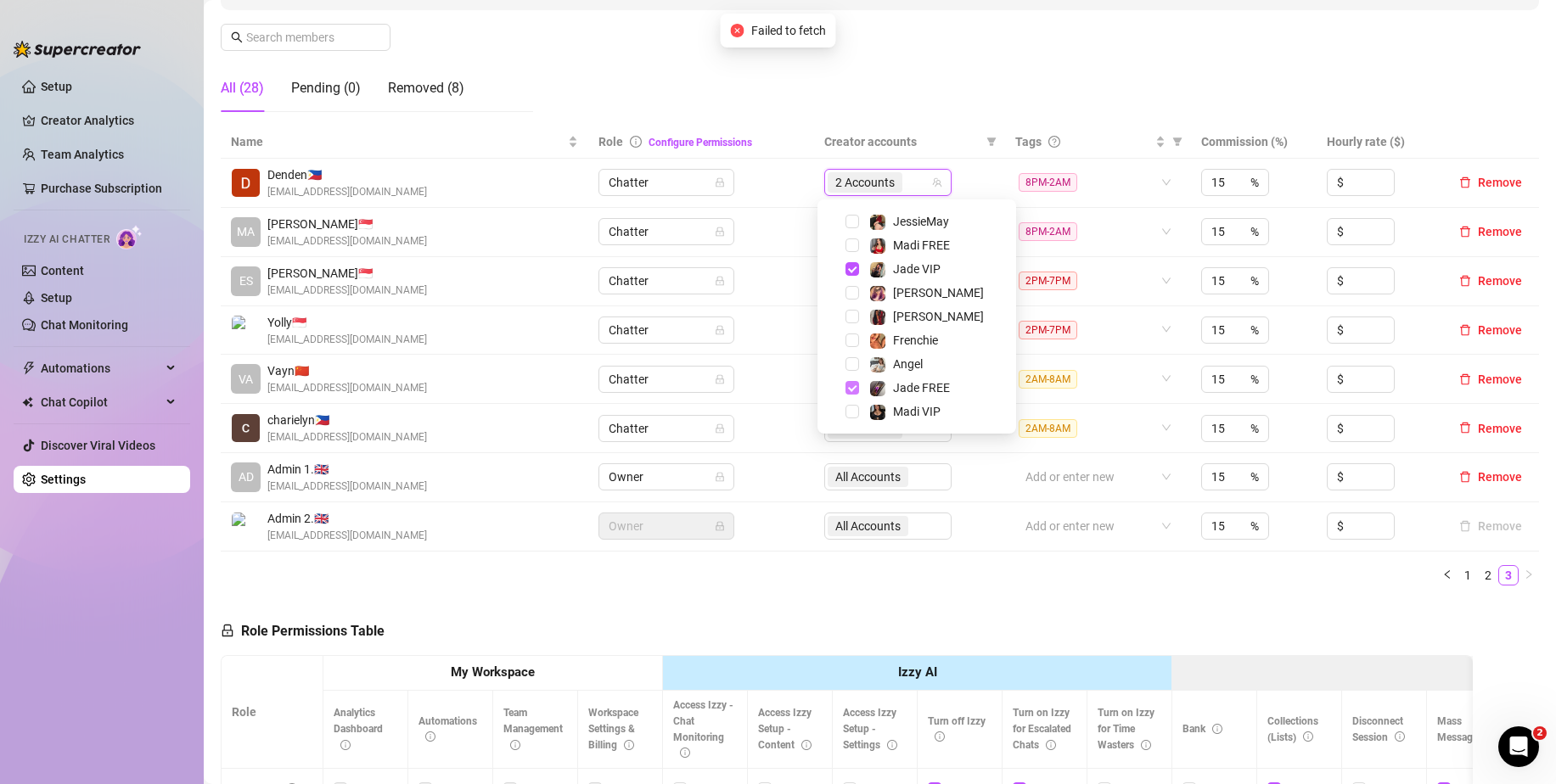
click at [847, 382] on span "Select tree node" at bounding box center [852, 387] width 13 height 13
click at [852, 272] on span "Select tree node" at bounding box center [852, 268] width 13 height 13
click at [781, 238] on td "Chatter" at bounding box center [701, 233] width 226 height 49
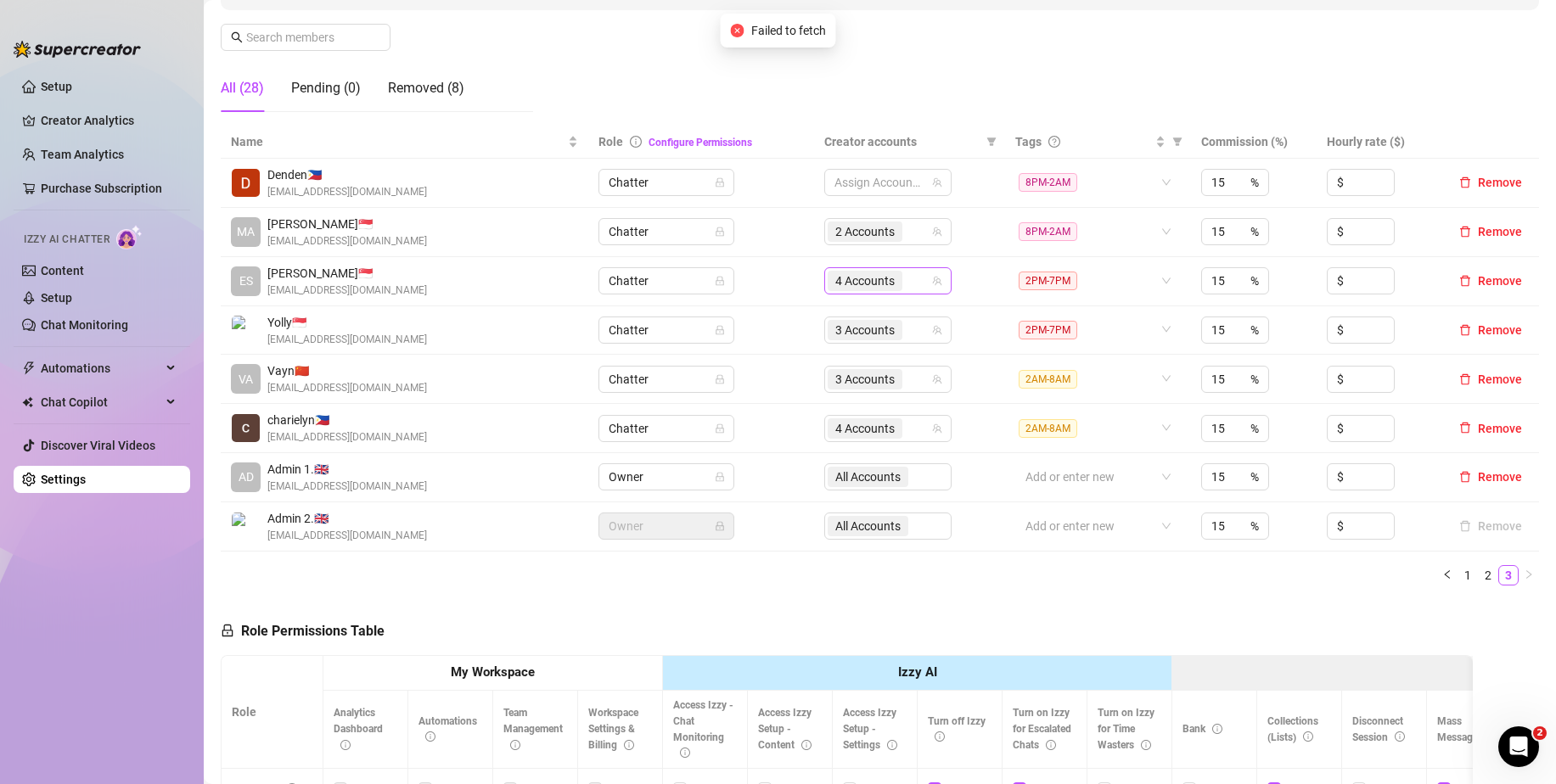
drag, startPoint x: 899, startPoint y: 267, endPoint x: 896, endPoint y: 284, distance: 17.3
click at [896, 284] on div "4 Accounts" at bounding box center [887, 280] width 127 height 27
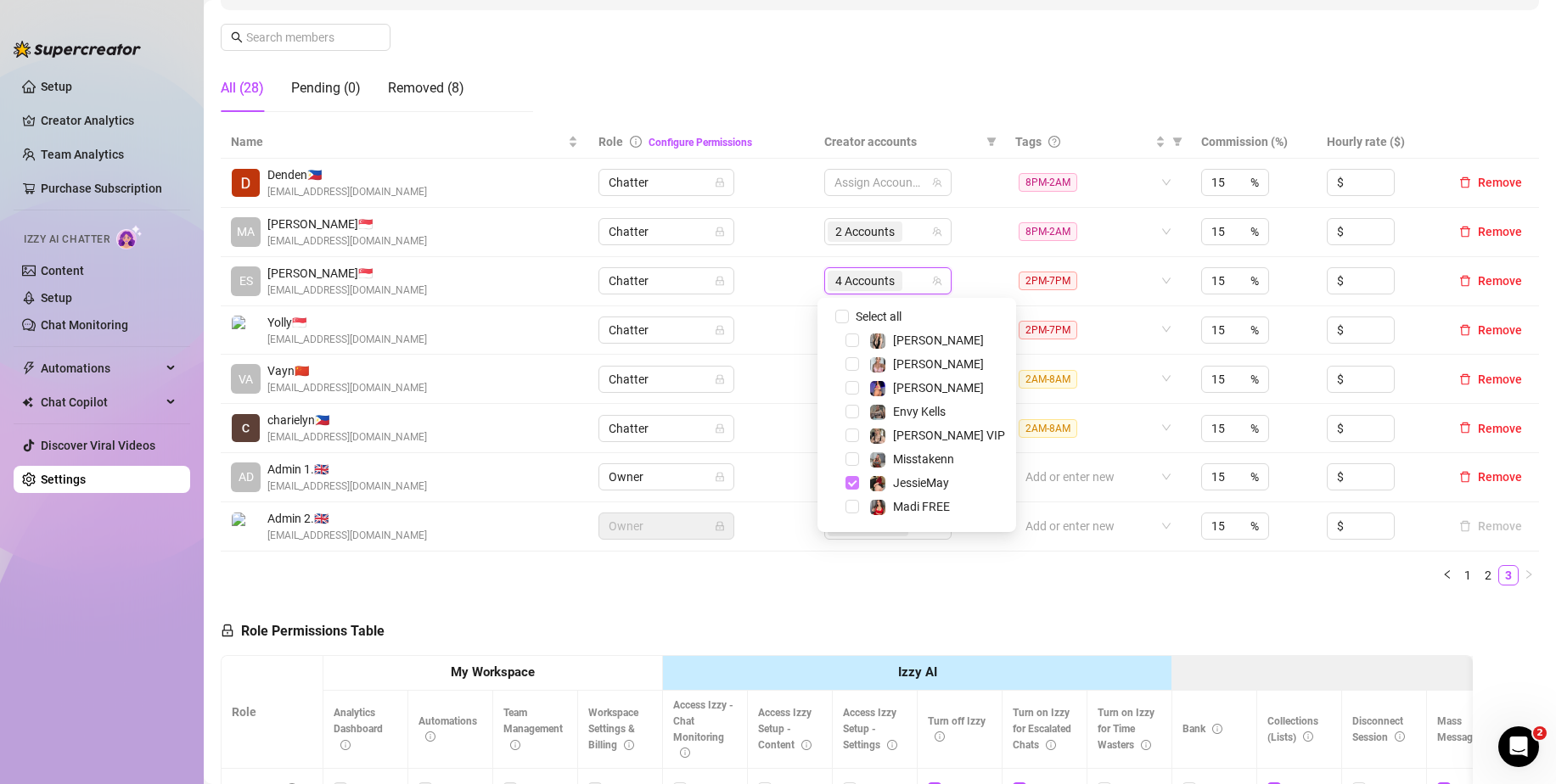
click at [849, 483] on span "Select tree node" at bounding box center [852, 483] width 13 height 13
click at [851, 417] on span "Select tree node" at bounding box center [852, 414] width 13 height 13
click at [850, 461] on span "Select tree node" at bounding box center [852, 461] width 13 height 13
click at [853, 480] on span "Select tree node" at bounding box center [852, 485] width 13 height 13
click at [939, 598] on div "Name Role Configure Permissions Creator accounts Tags Commission (%) Hourly rat…" at bounding box center [879, 362] width 1318 height 474
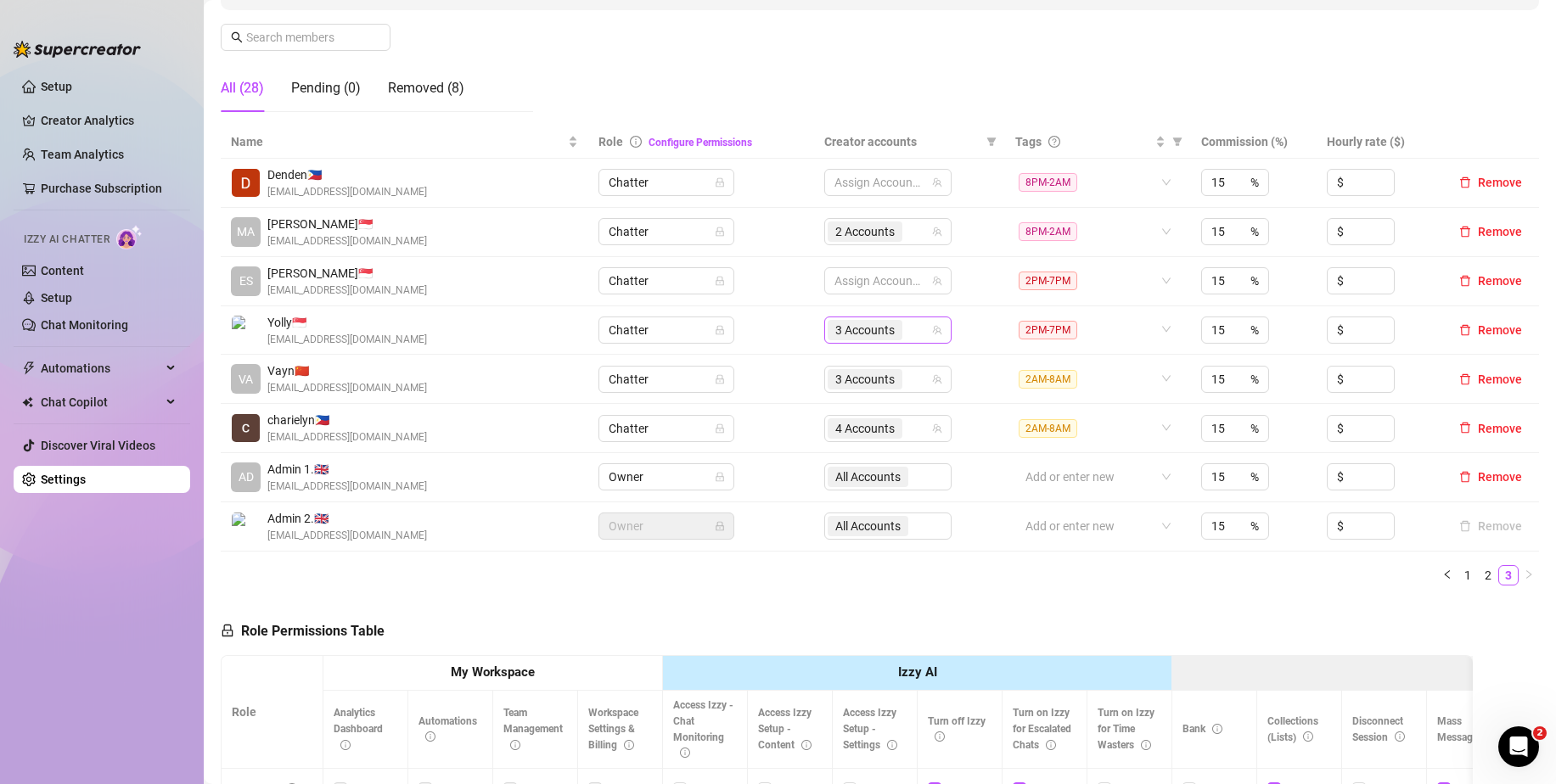
click at [908, 330] on div "3 Accounts" at bounding box center [878, 330] width 103 height 24
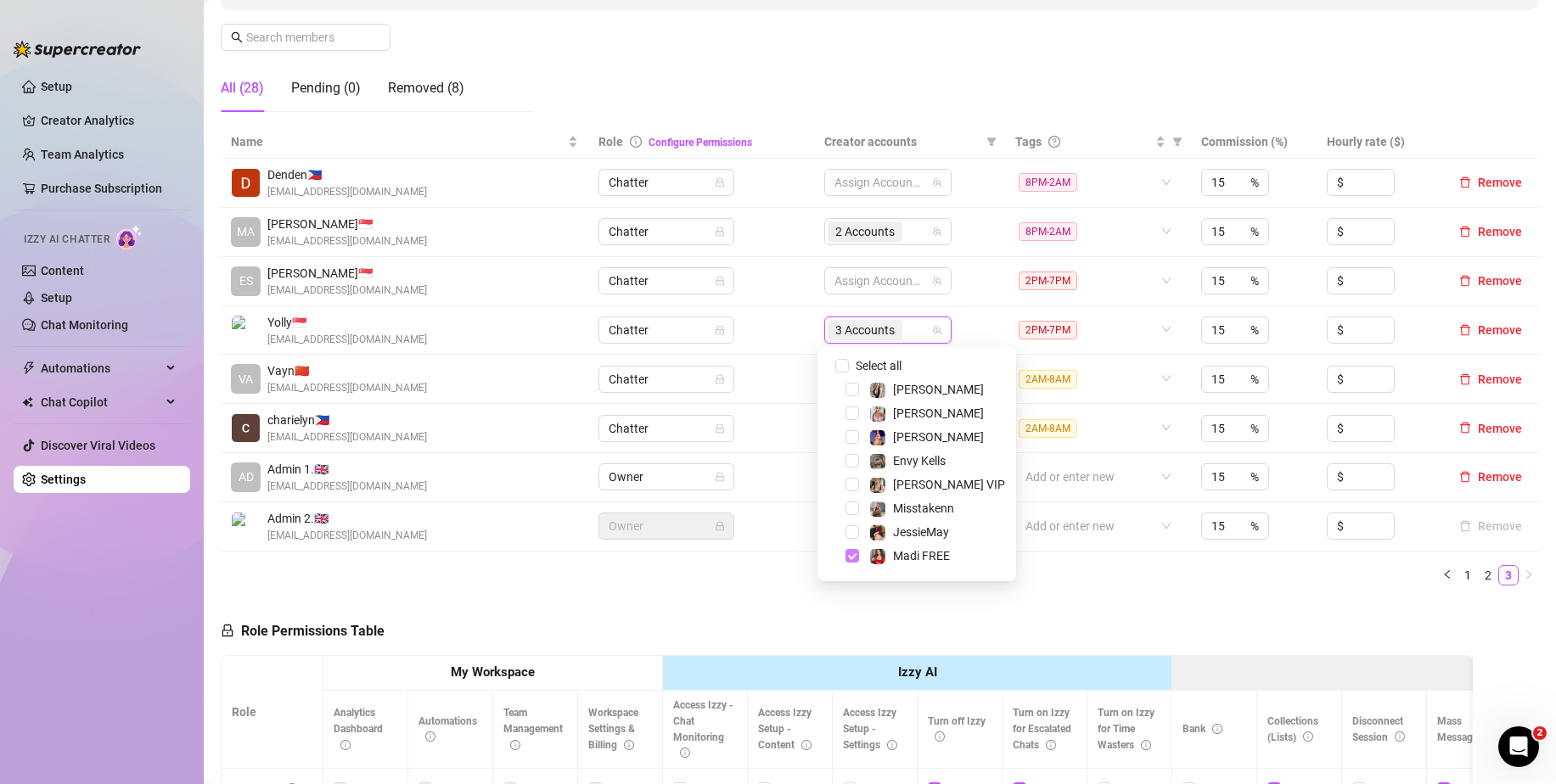
click at [848, 550] on span "Select tree node" at bounding box center [852, 555] width 13 height 13
click at [858, 514] on span "Select tree node" at bounding box center [852, 511] width 13 height 13
click at [849, 555] on span "Select tree node" at bounding box center [852, 558] width 13 height 13
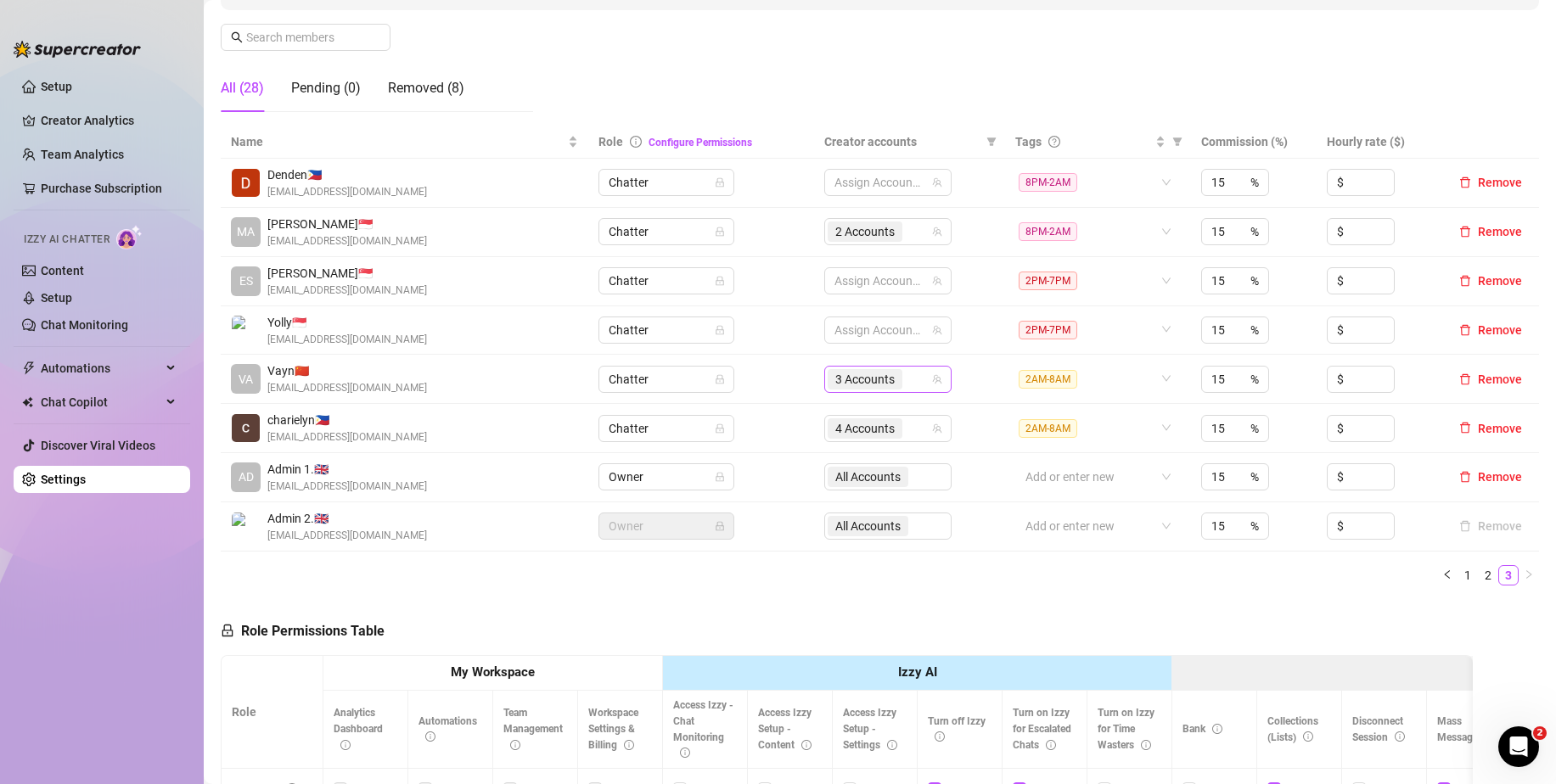
click at [913, 378] on div "3 Accounts" at bounding box center [878, 379] width 103 height 24
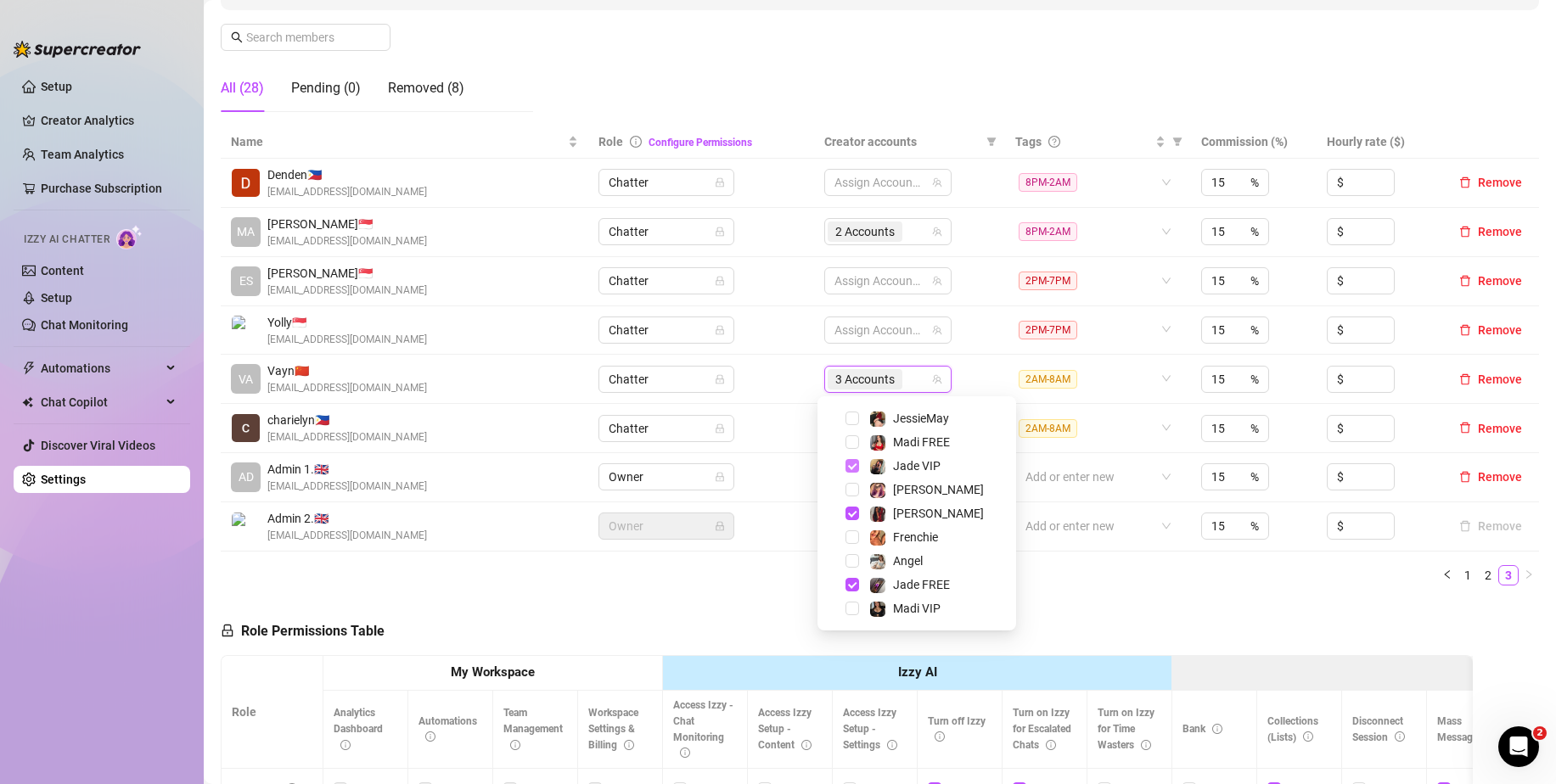
click at [850, 466] on span "Select tree node" at bounding box center [852, 465] width 13 height 13
click at [847, 516] on span "Select tree node" at bounding box center [852, 512] width 13 height 13
click at [849, 582] on span "Select tree node" at bounding box center [852, 584] width 13 height 13
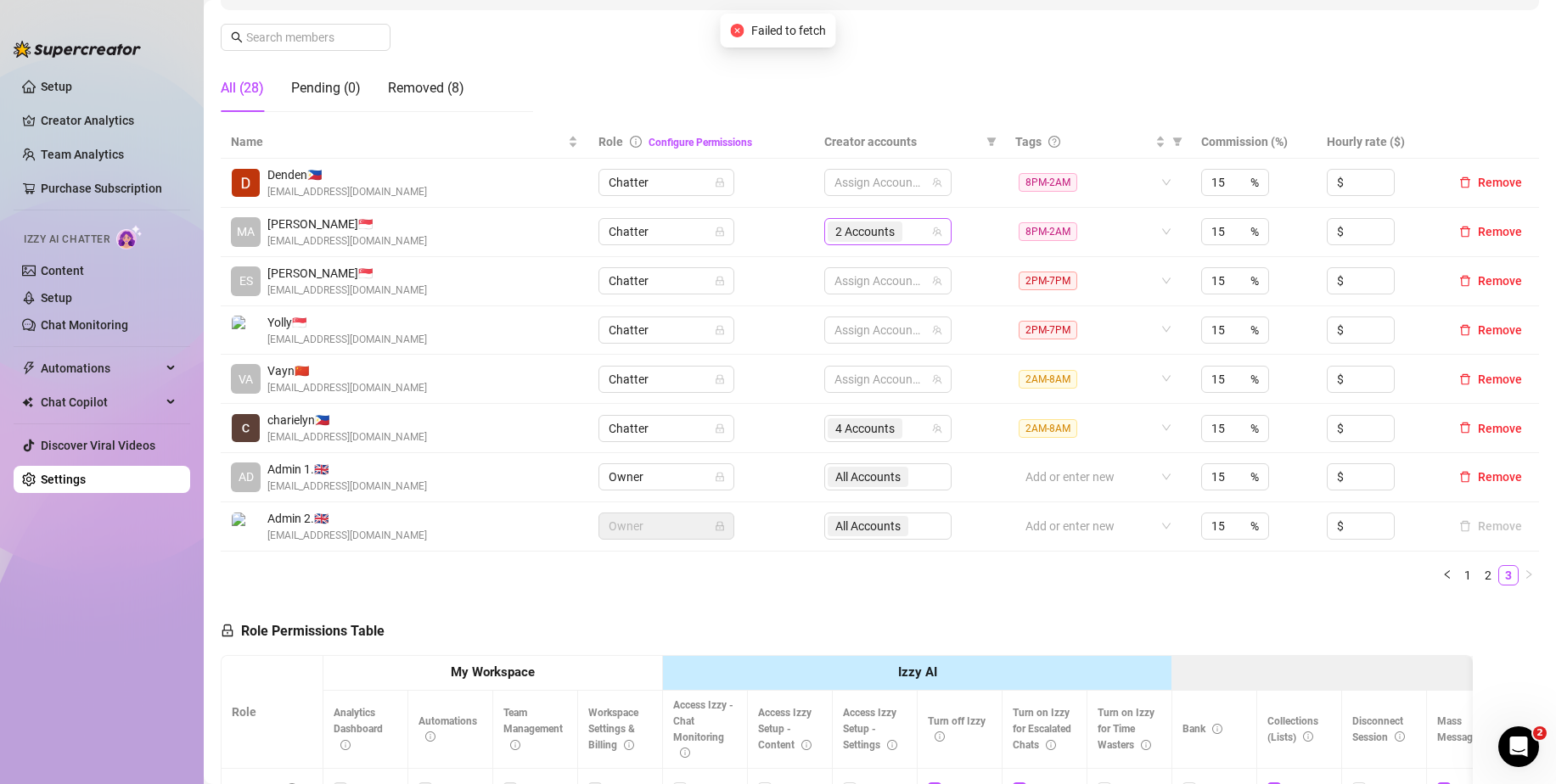
click at [905, 229] on div "2 Accounts" at bounding box center [878, 231] width 103 height 24
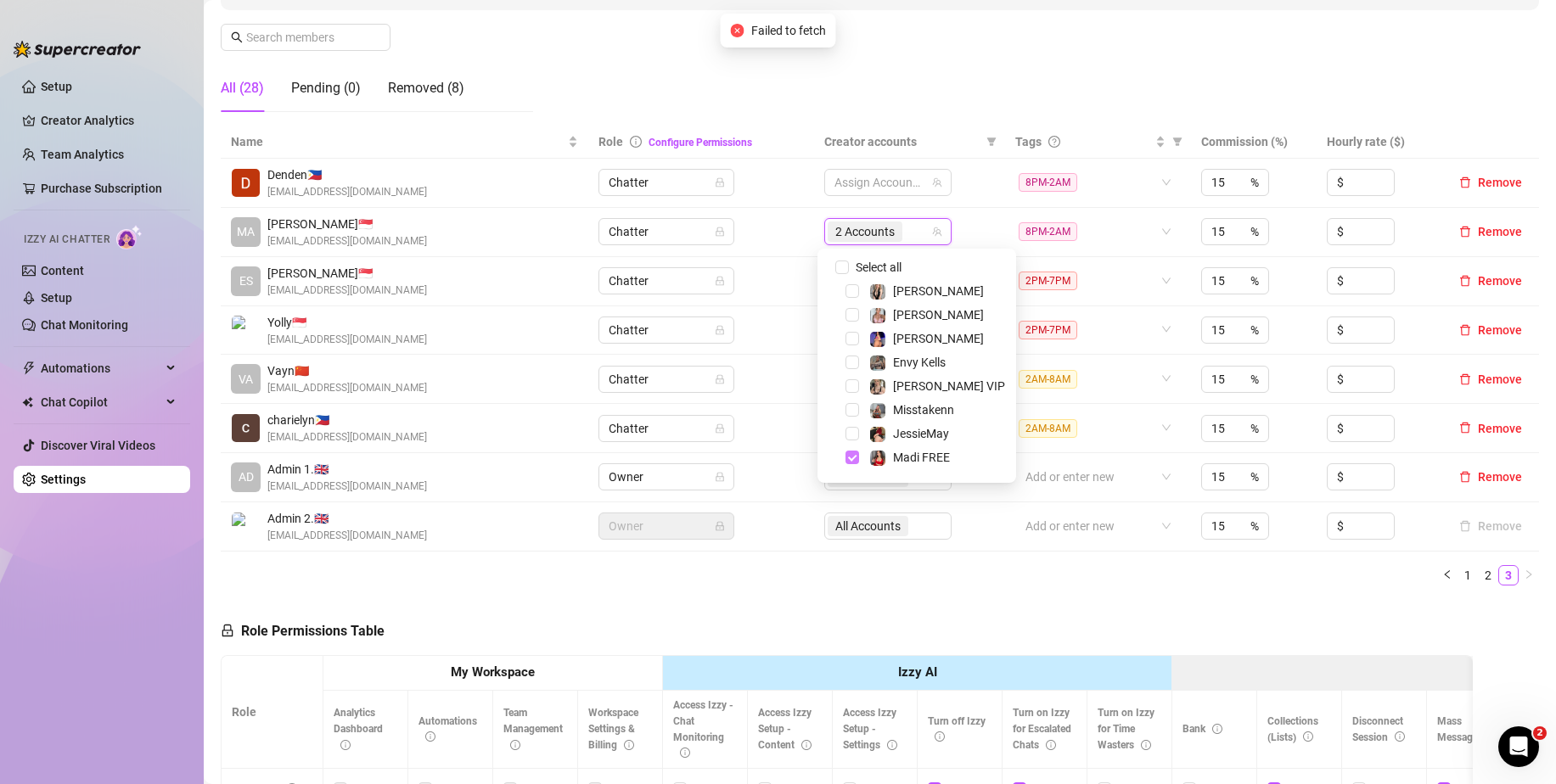
click at [847, 458] on span "Select tree node" at bounding box center [852, 457] width 13 height 13
click at [850, 459] on span "Select tree node" at bounding box center [852, 461] width 13 height 13
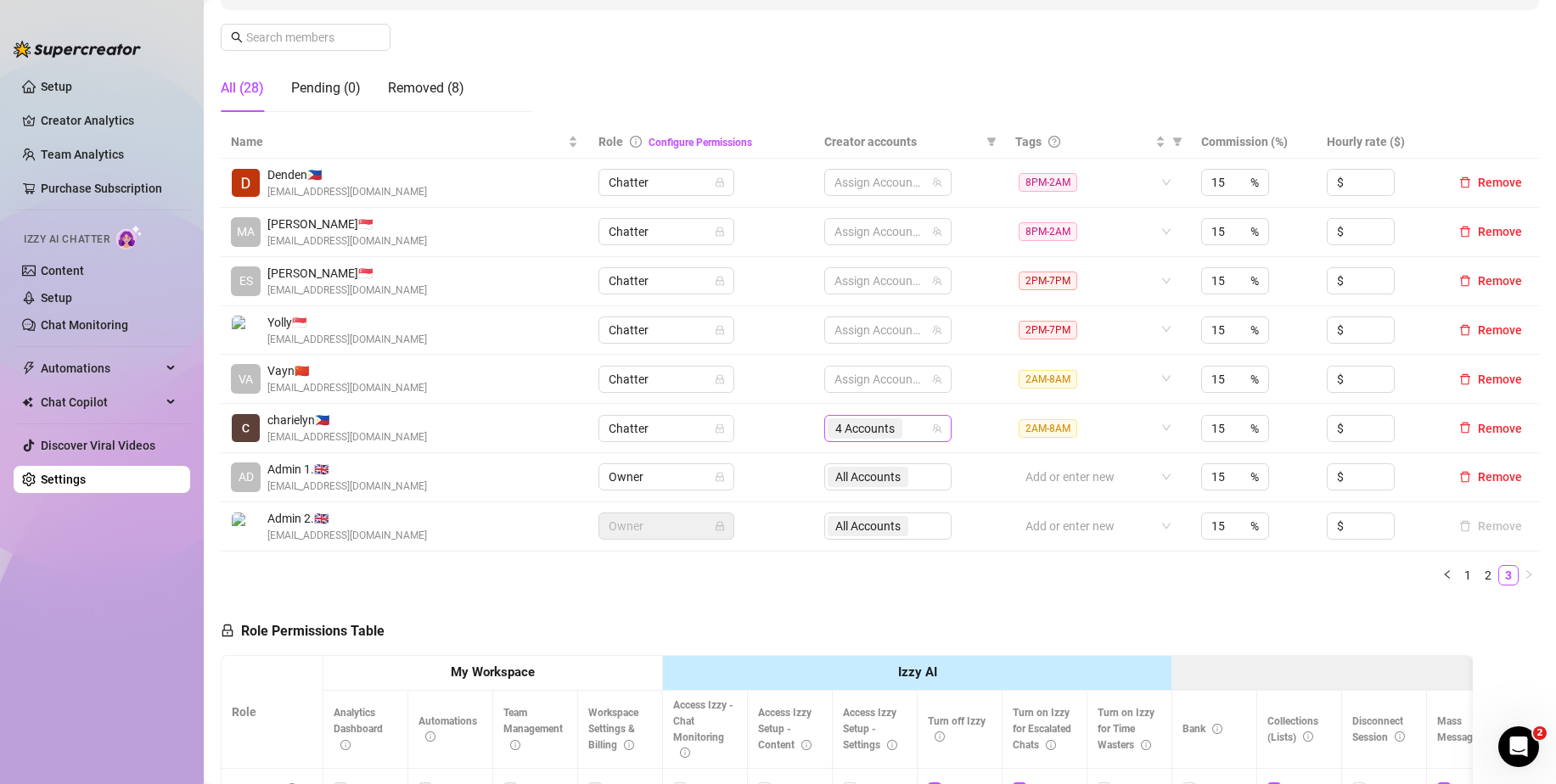
click at [913, 429] on div "4 Accounts" at bounding box center [878, 428] width 103 height 24
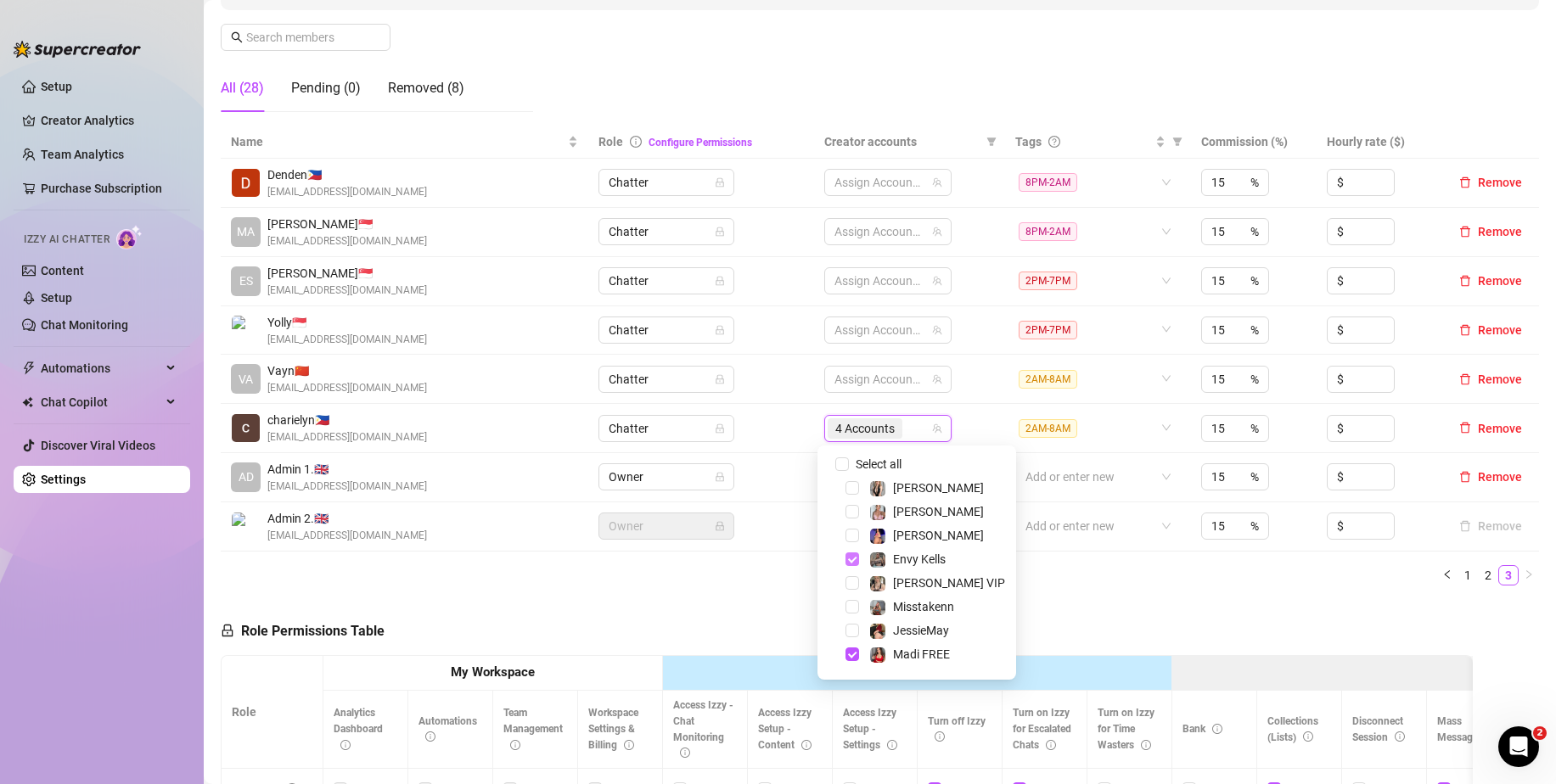
click at [849, 555] on span "Select tree node" at bounding box center [852, 558] width 13 height 13
click at [854, 653] on span "Select tree node" at bounding box center [852, 654] width 13 height 13
click at [851, 632] on span "Select tree node" at bounding box center [852, 633] width 13 height 13
click at [847, 660] on span "Select tree node" at bounding box center [852, 657] width 13 height 13
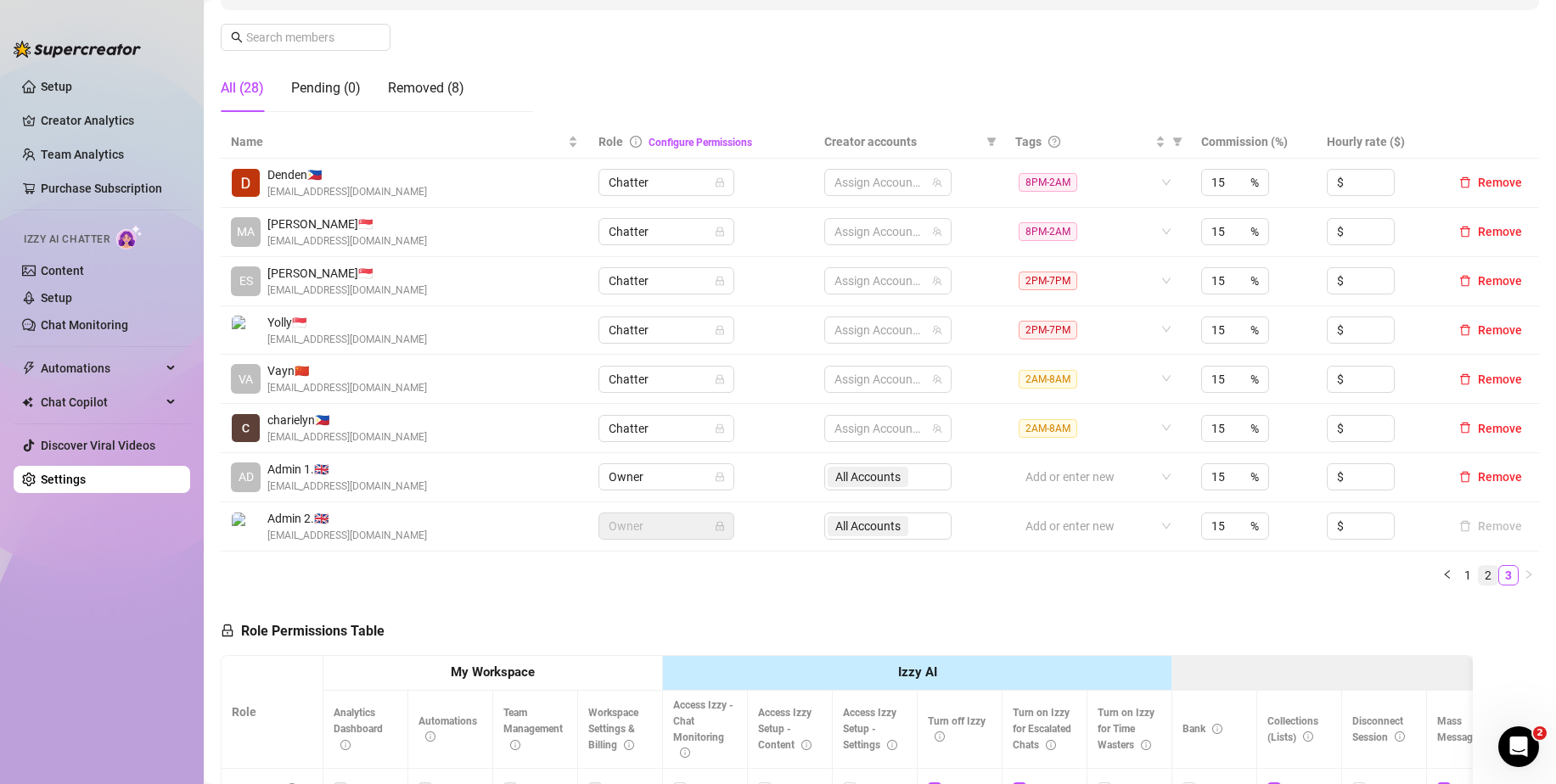
click at [1479, 572] on link "2" at bounding box center [1487, 575] width 18 height 18
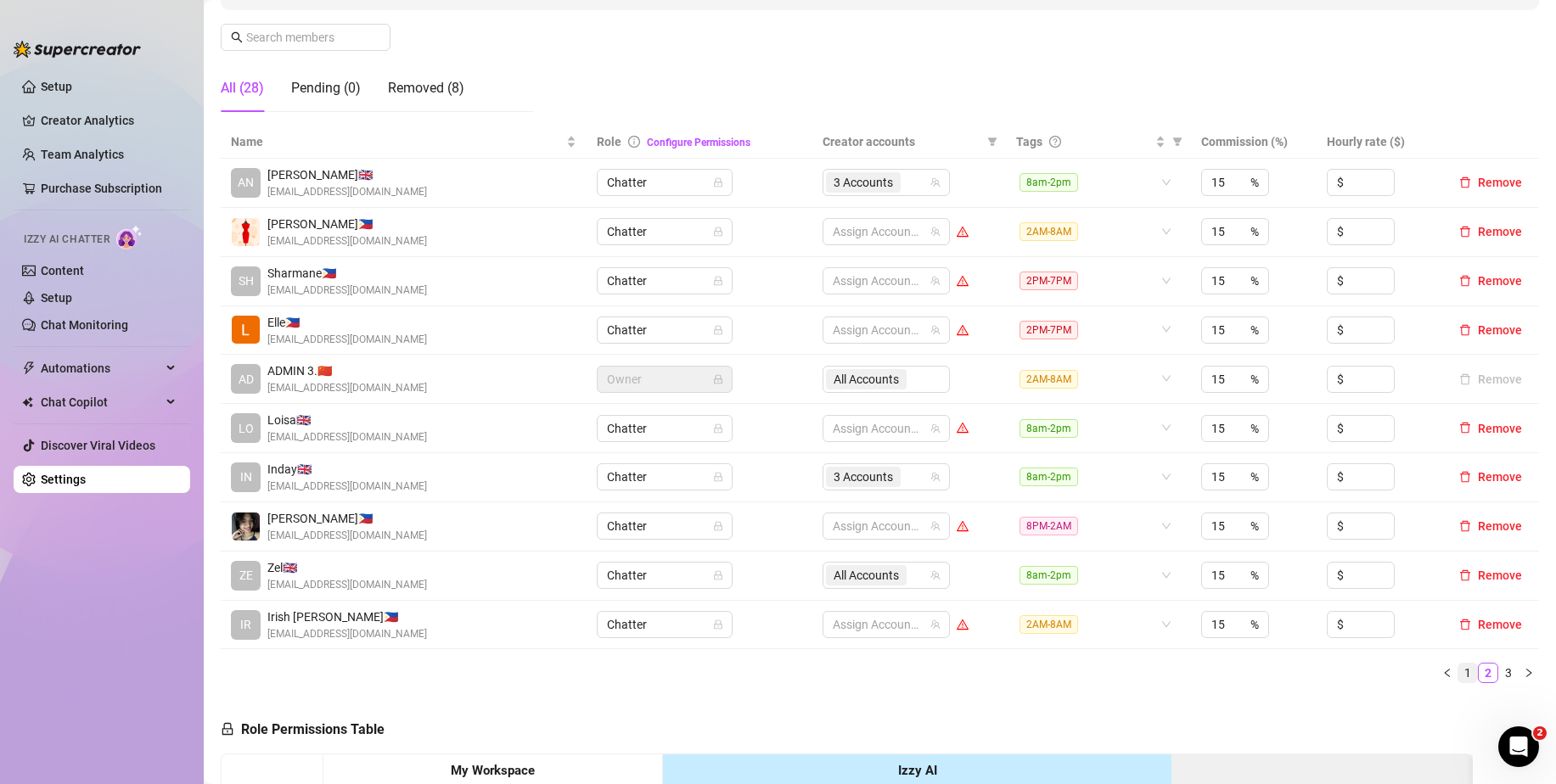
click at [1458, 675] on link "1" at bounding box center [1467, 672] width 18 height 18
